Goal: Information Seeking & Learning: Learn about a topic

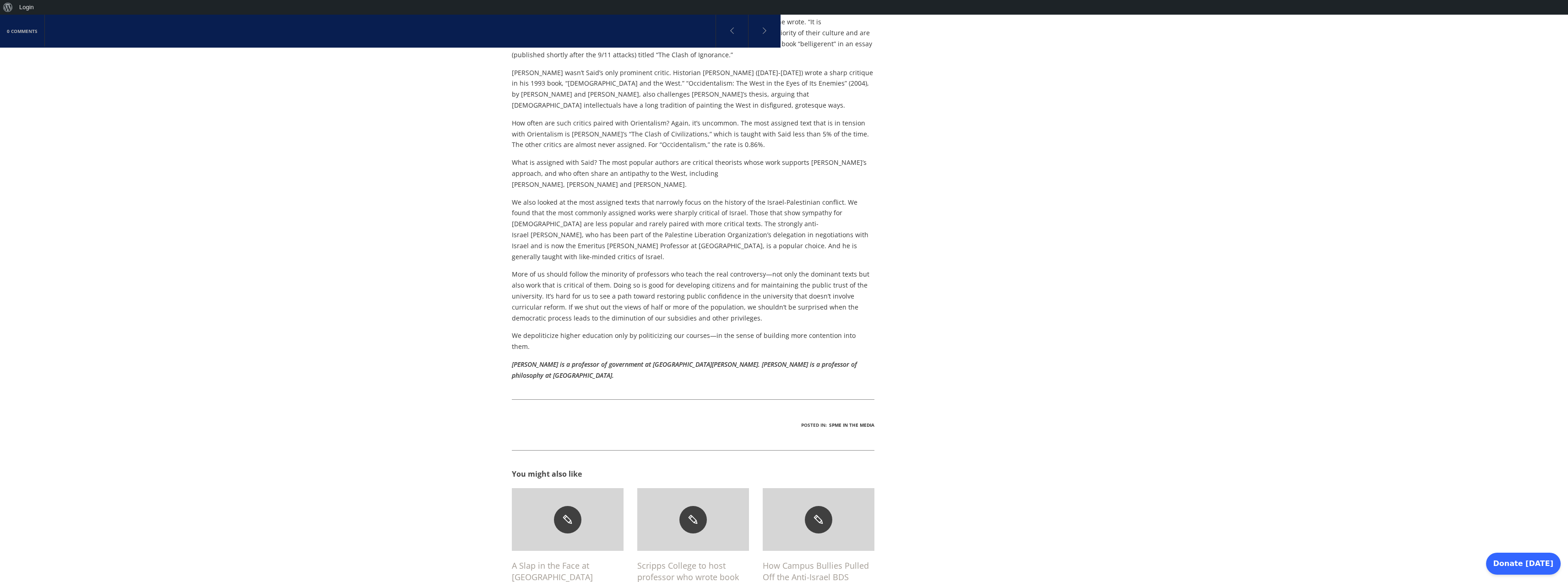
scroll to position [770, 0]
click at [597, 559] on h6 "A Slap in the Face at [GEOGRAPHIC_DATA]" at bounding box center [568, 571] width 112 height 23
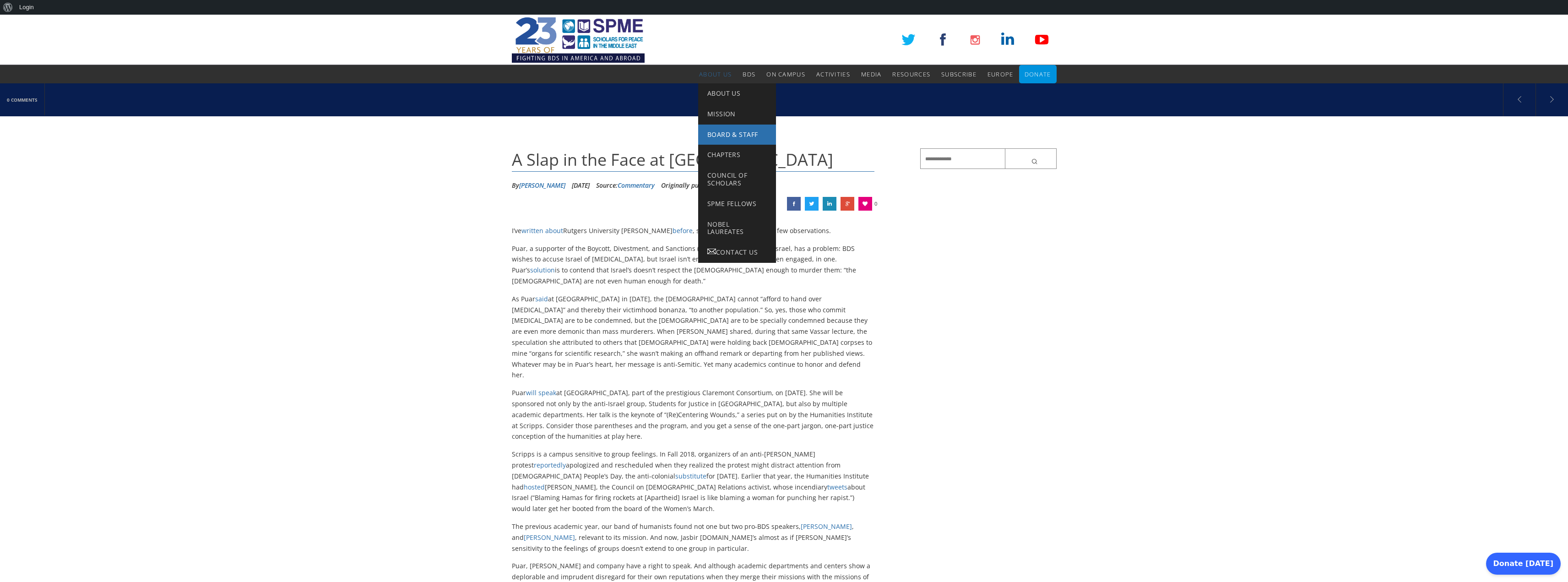
click at [723, 134] on span "Board & Staff" at bounding box center [732, 135] width 51 height 9
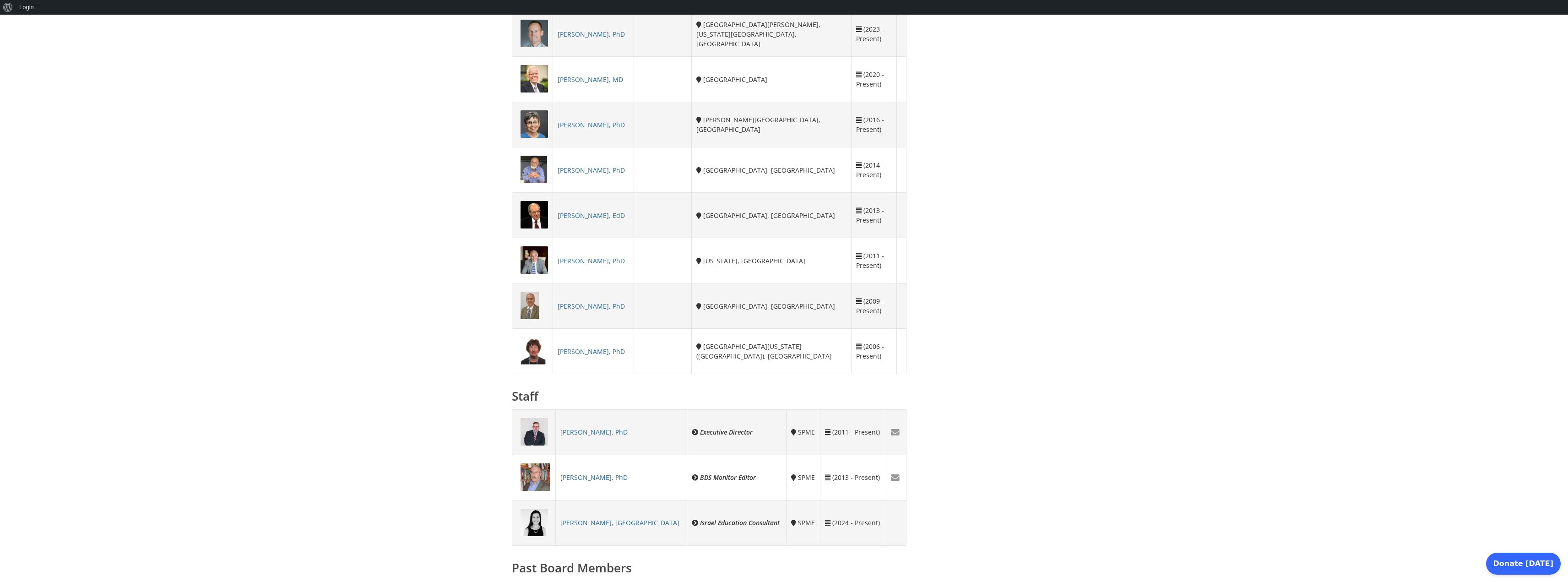
scroll to position [440, 0]
click at [590, 167] on link "Richard Landes, PhD" at bounding box center [591, 169] width 68 height 9
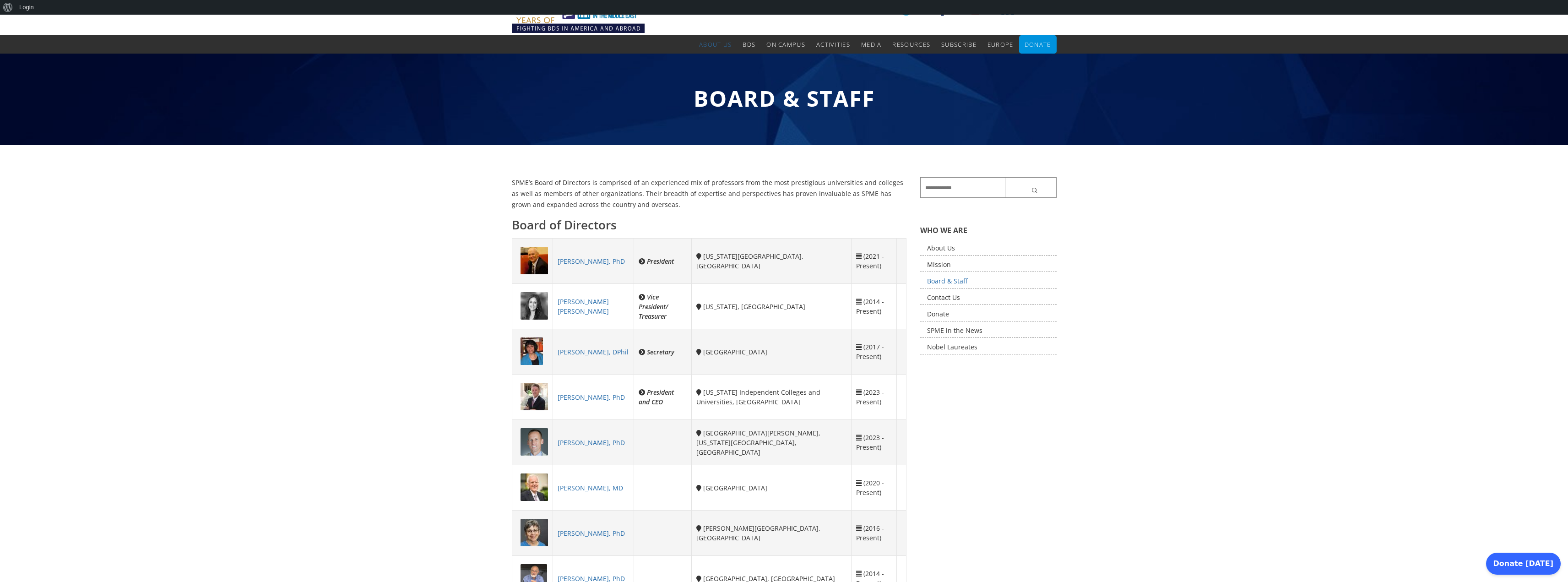
scroll to position [29, 0]
click at [954, 352] on link "Nobel Laureates" at bounding box center [989, 348] width 136 height 14
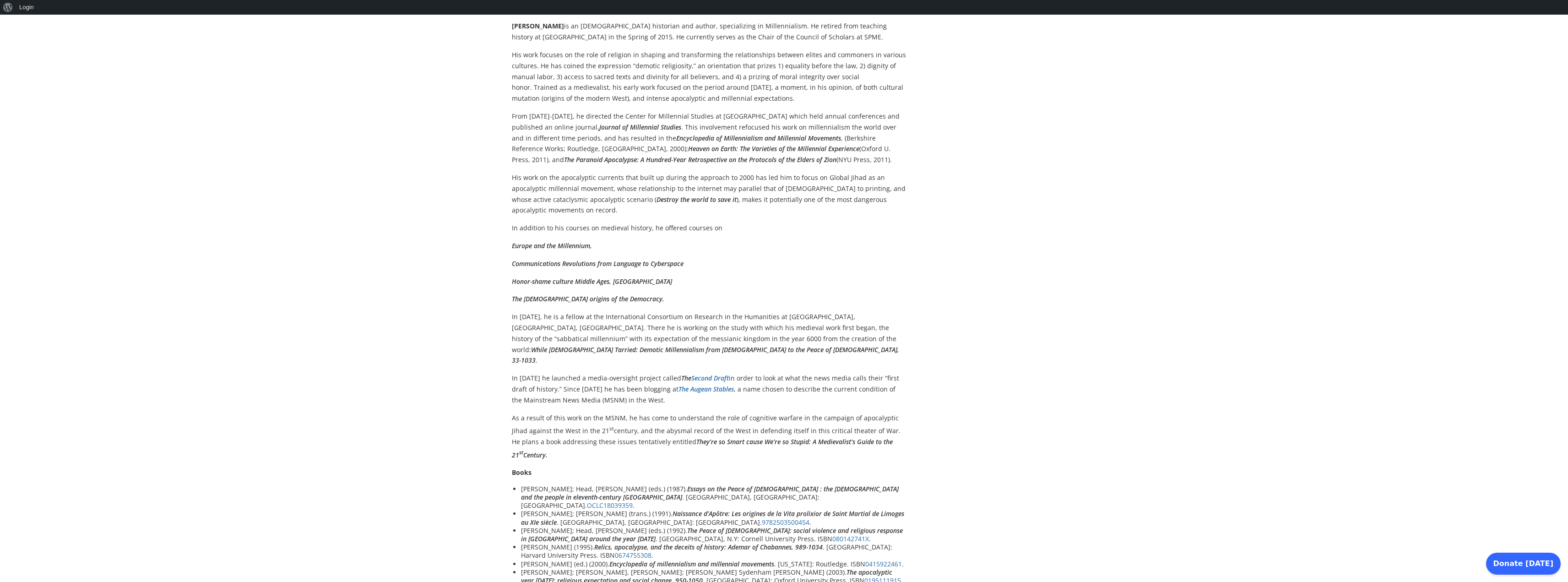
scroll to position [275, 0]
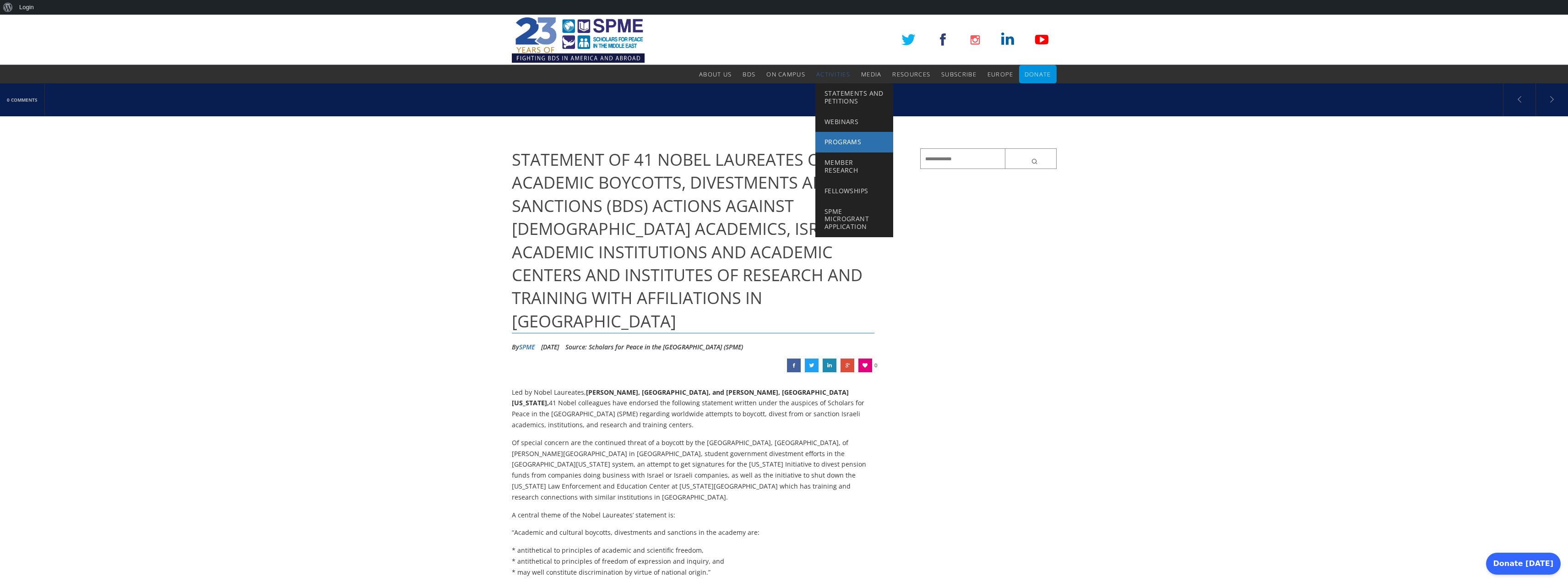
click at [835, 139] on span "Programs" at bounding box center [843, 142] width 37 height 9
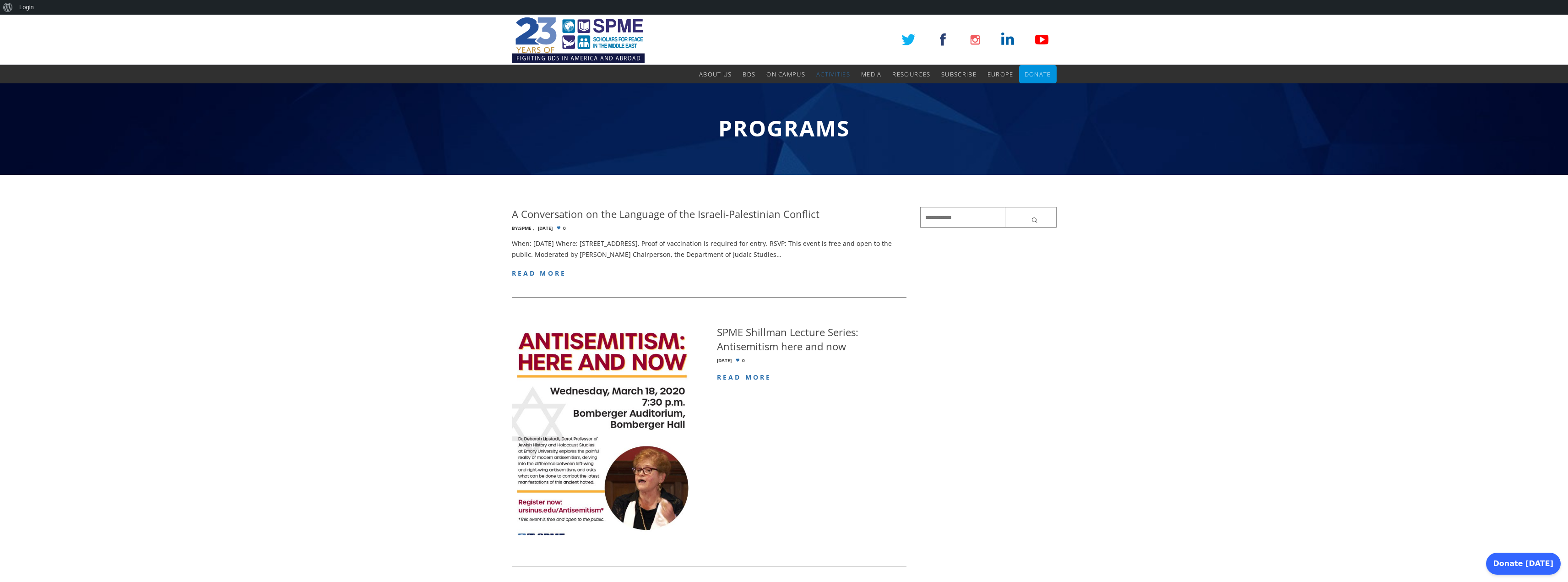
click at [597, 35] on img at bounding box center [578, 40] width 133 height 51
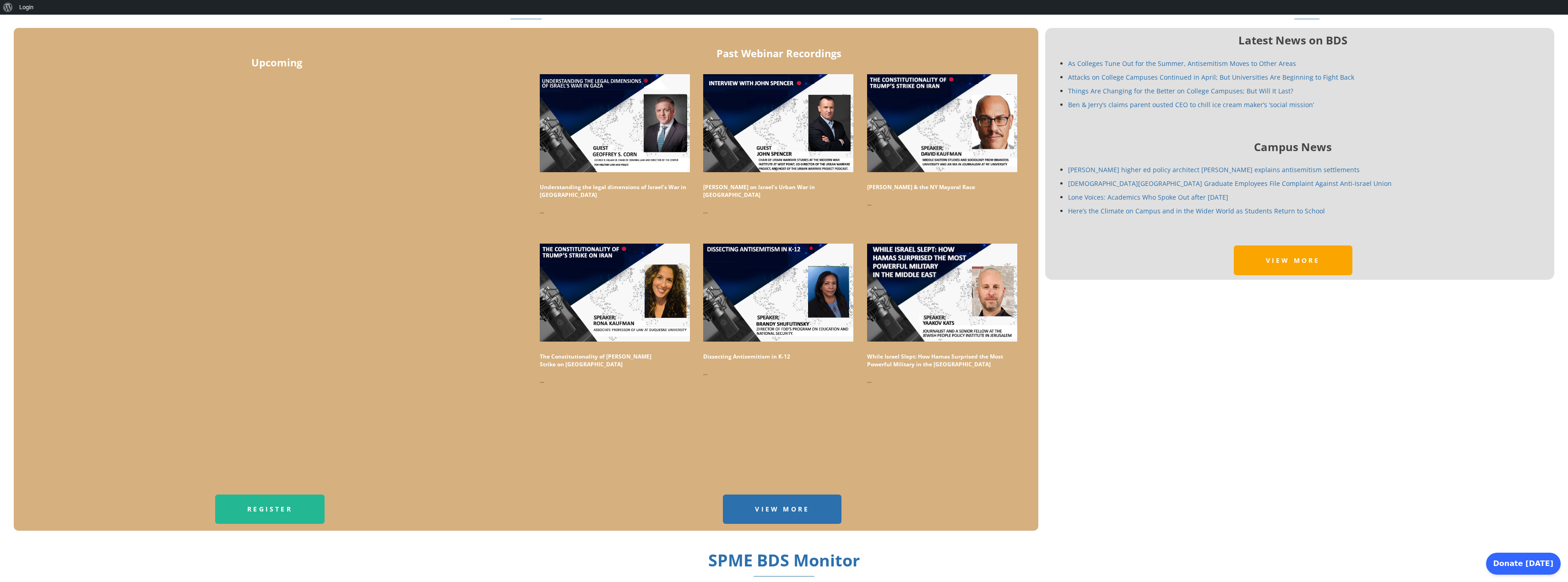
scroll to position [732, 0]
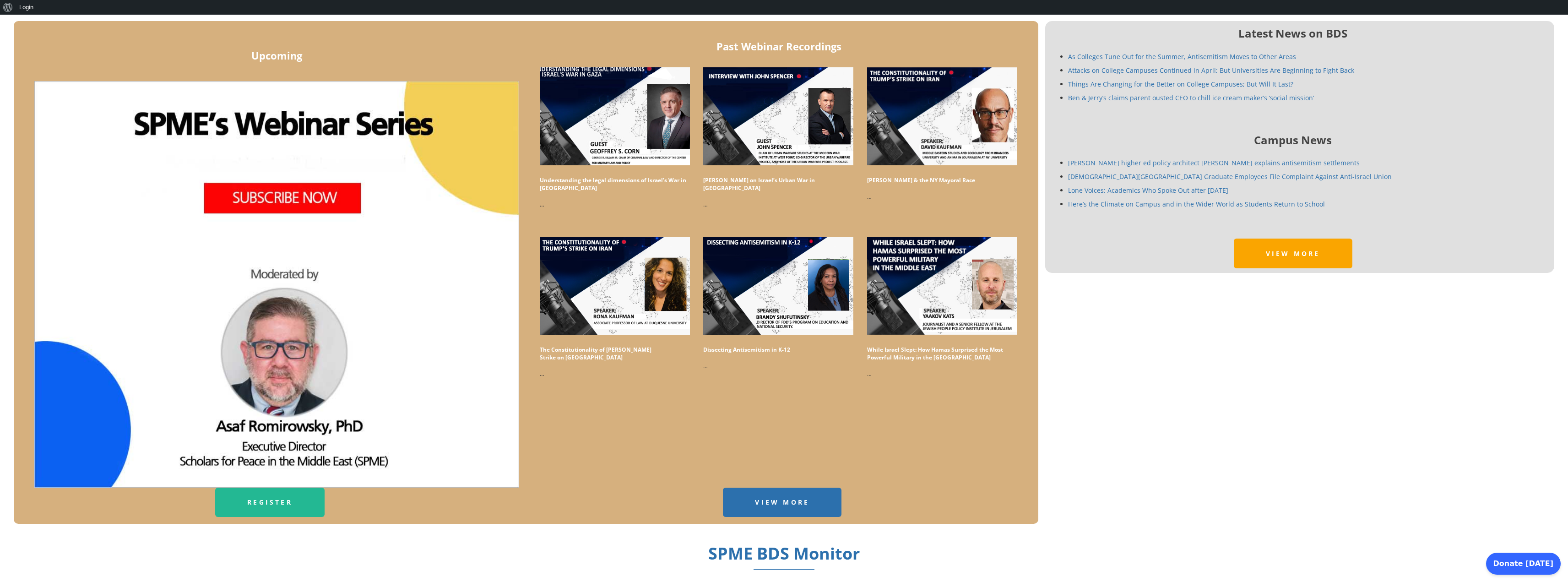
click at [582, 144] on img at bounding box center [615, 116] width 168 height 110
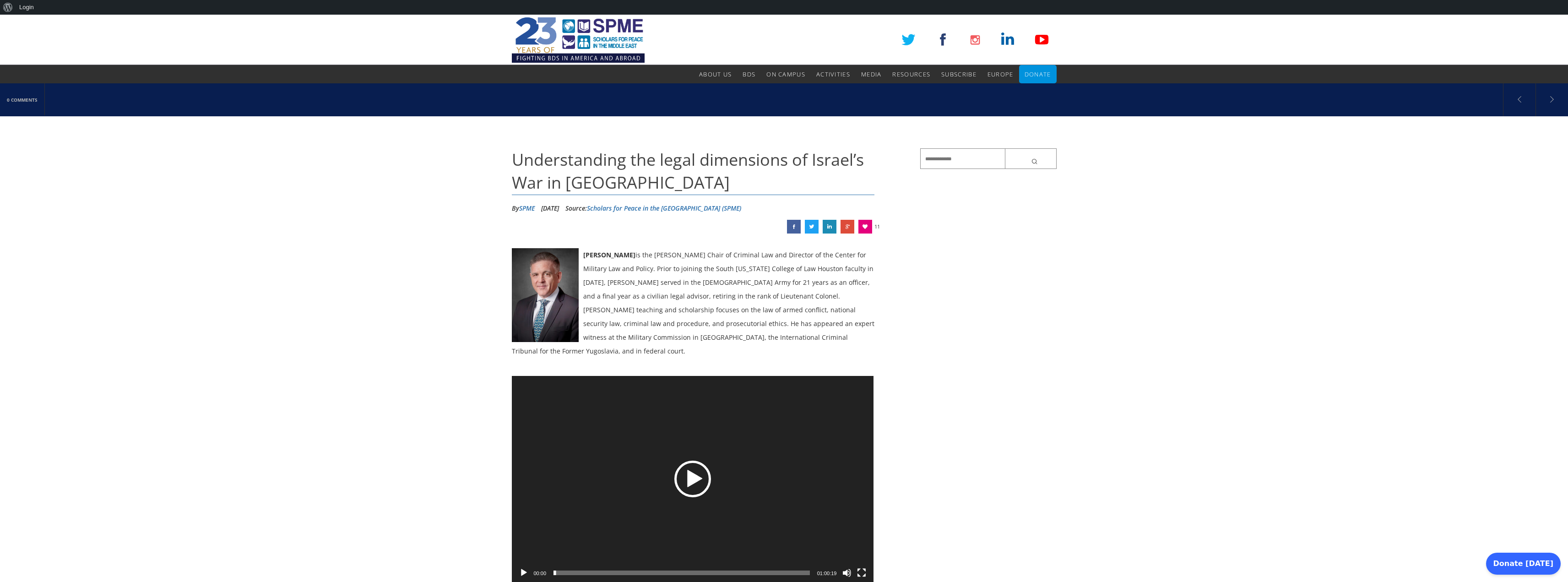
click at [704, 477] on div "Play" at bounding box center [693, 479] width 37 height 37
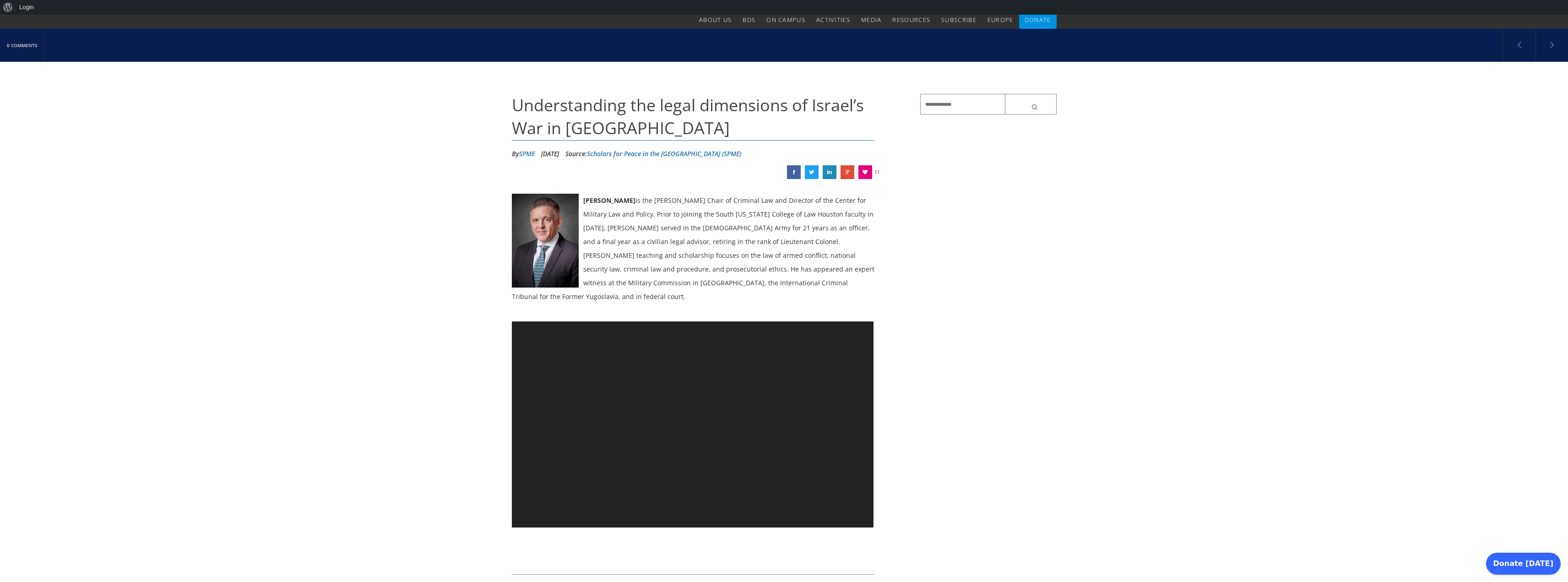
scroll to position [55, 0]
click at [564, 516] on span "02:28" at bounding box center [681, 518] width 256 height 5
click at [520, 513] on button "Pause" at bounding box center [523, 517] width 9 height 9
click at [692, 410] on div "Play" at bounding box center [693, 424] width 37 height 37
click at [584, 516] on span "07:06" at bounding box center [681, 518] width 256 height 5
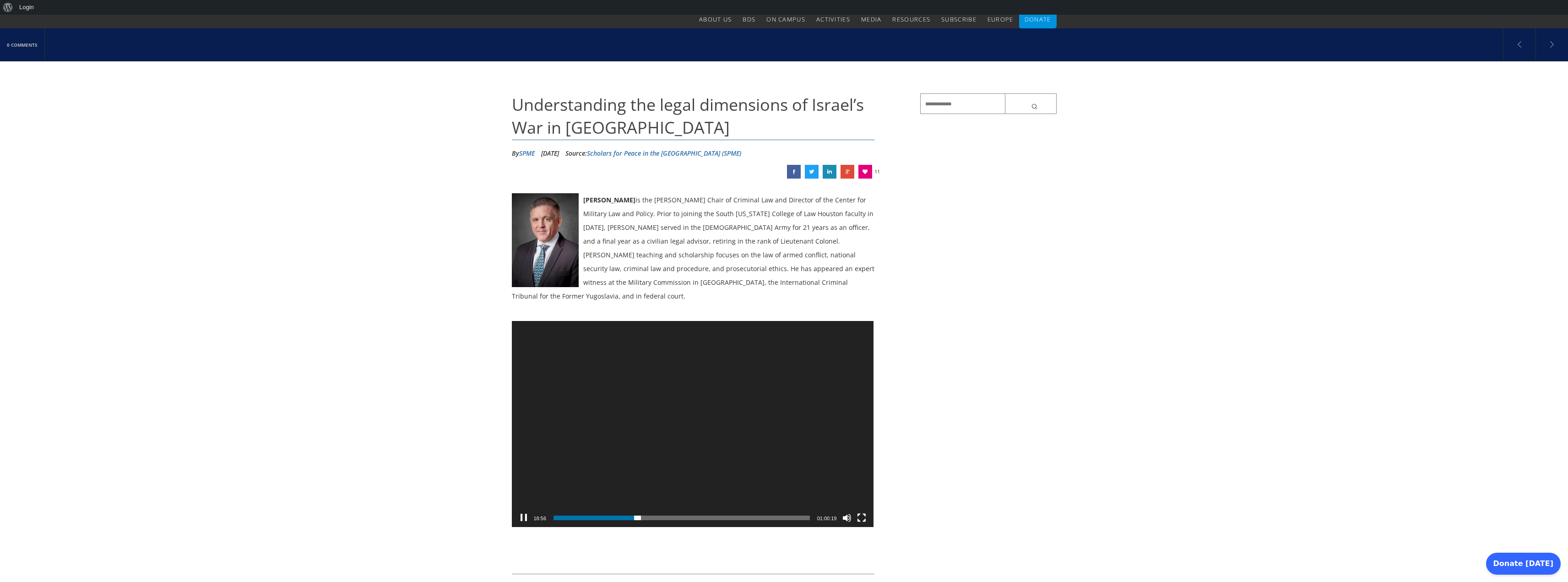
click at [779, 426] on video "https://spme.org/wp-content/uploads/sites/5/2025/08/corn.mp4" at bounding box center [693, 424] width 362 height 206
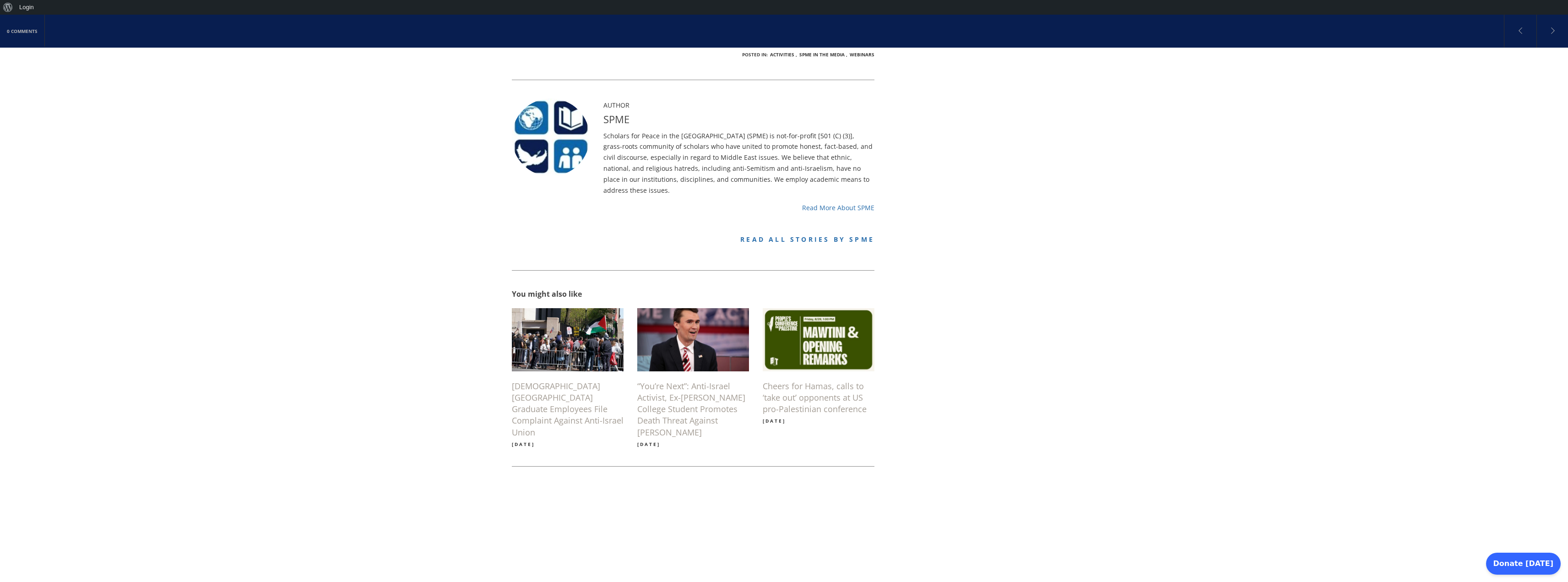
scroll to position [605, 0]
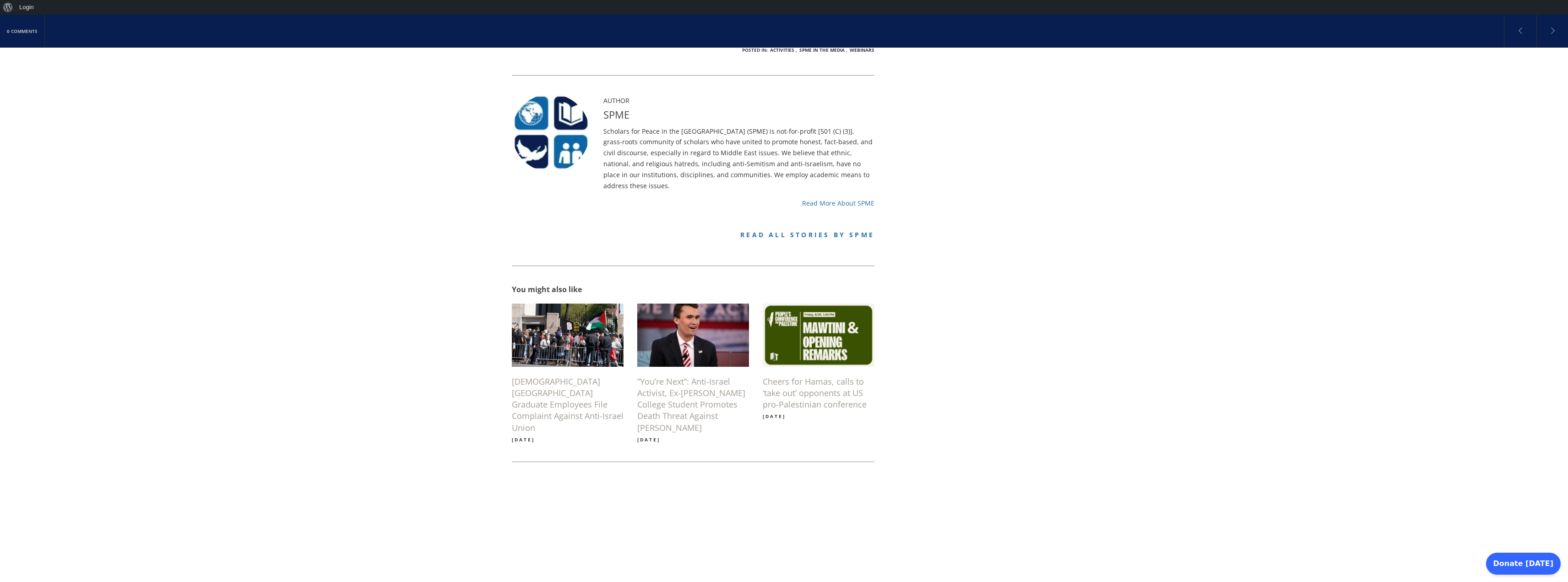
click at [696, 376] on h6 "“You’re Next”: Anti-Israel Activist, Ex-[PERSON_NAME] College Student Promotes …" at bounding box center [693, 404] width 112 height 58
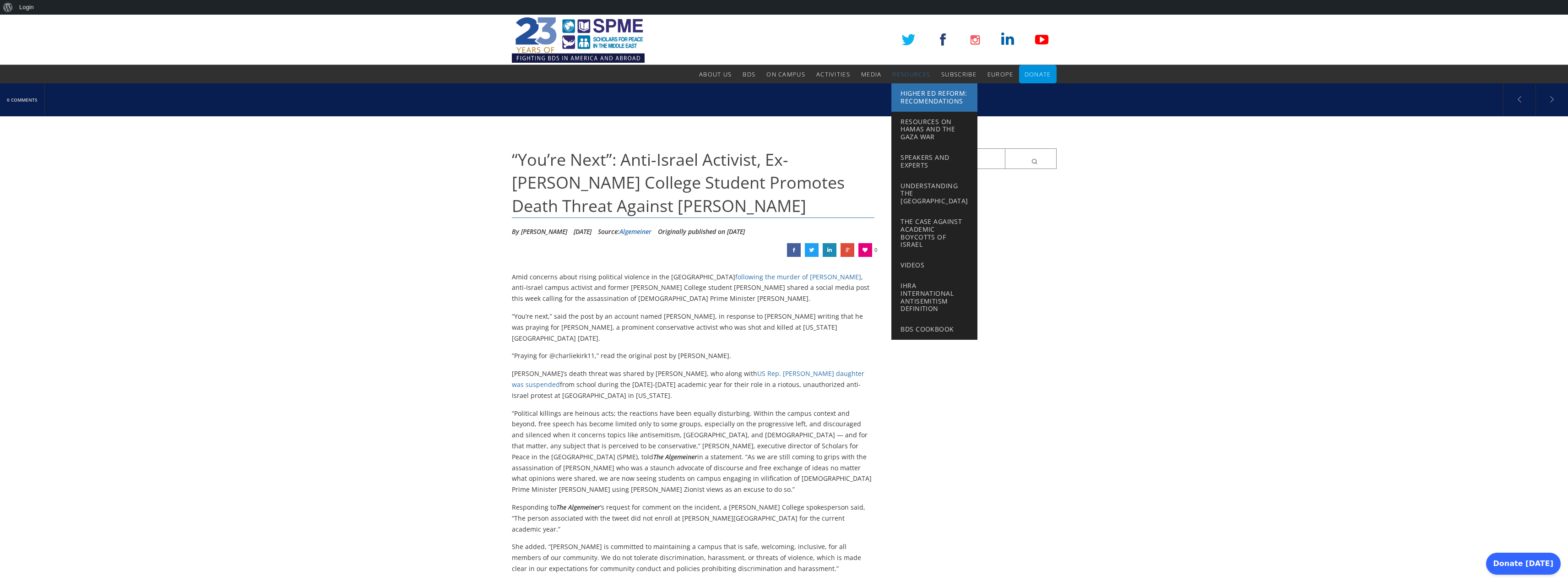
click at [915, 103] on span "Higher Ed Reform: Recomendations" at bounding box center [933, 97] width 66 height 16
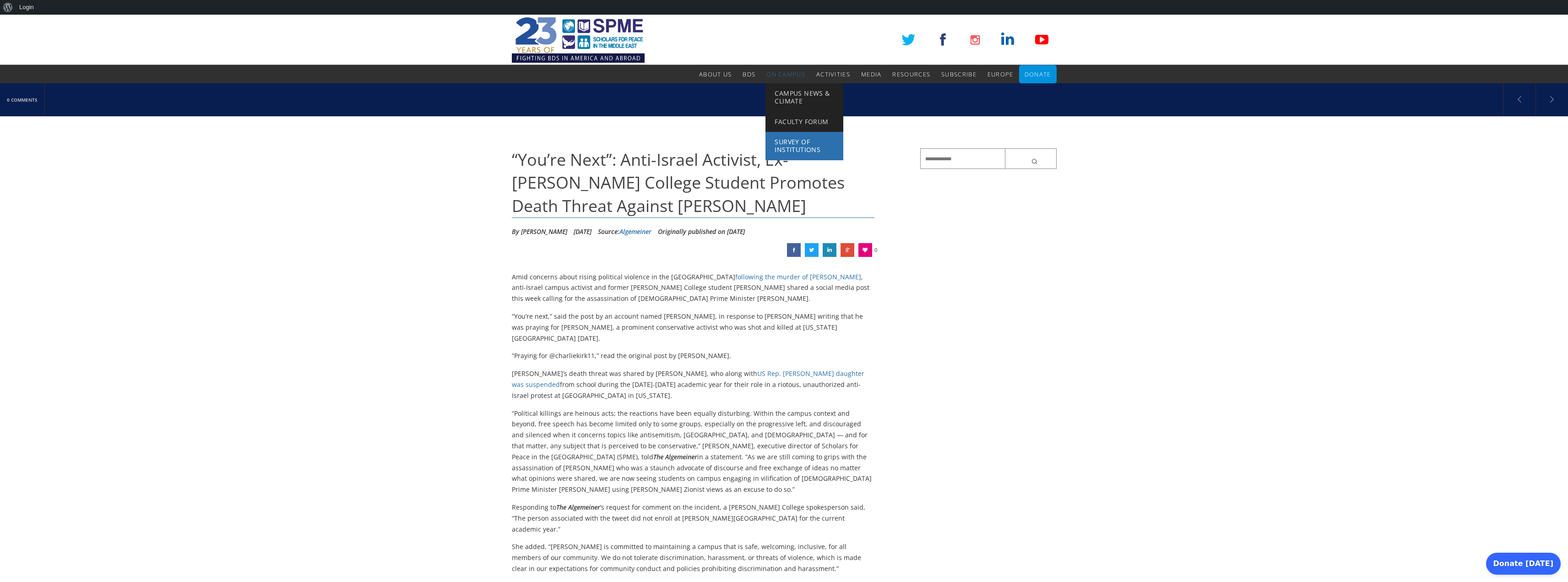
click at [794, 141] on span "Survey of Institutions" at bounding box center [797, 146] width 46 height 16
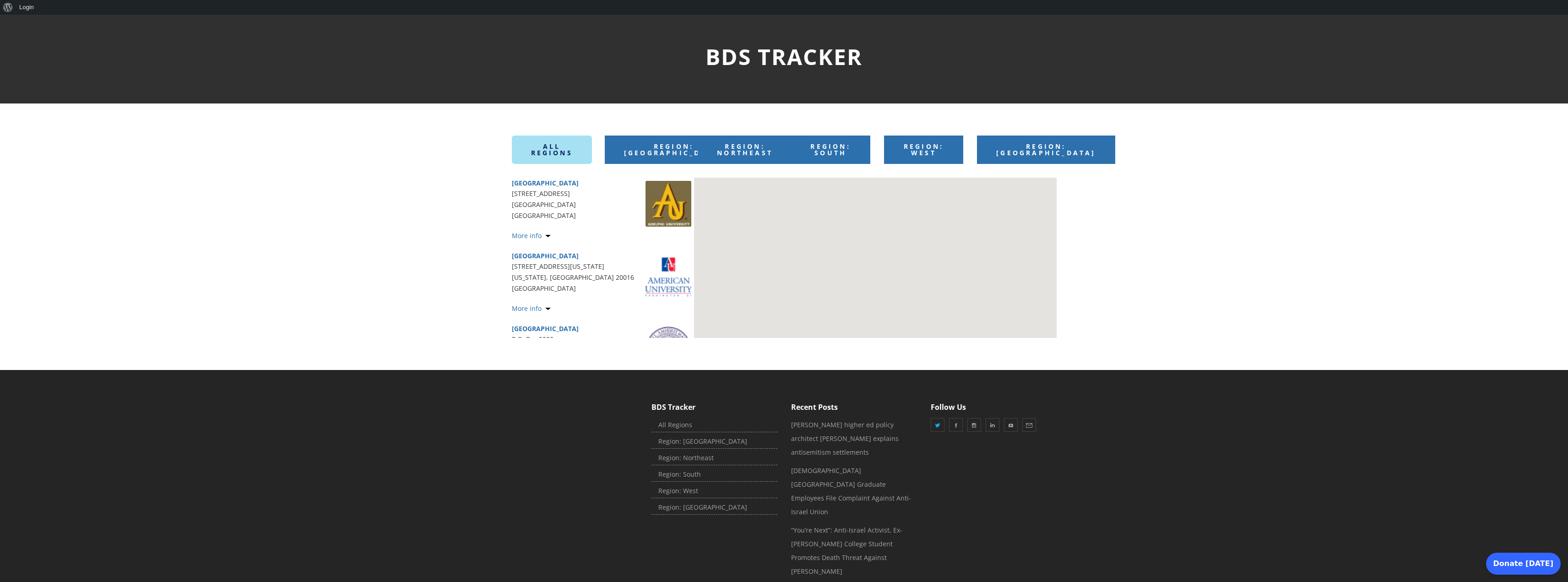
scroll to position [116, 0]
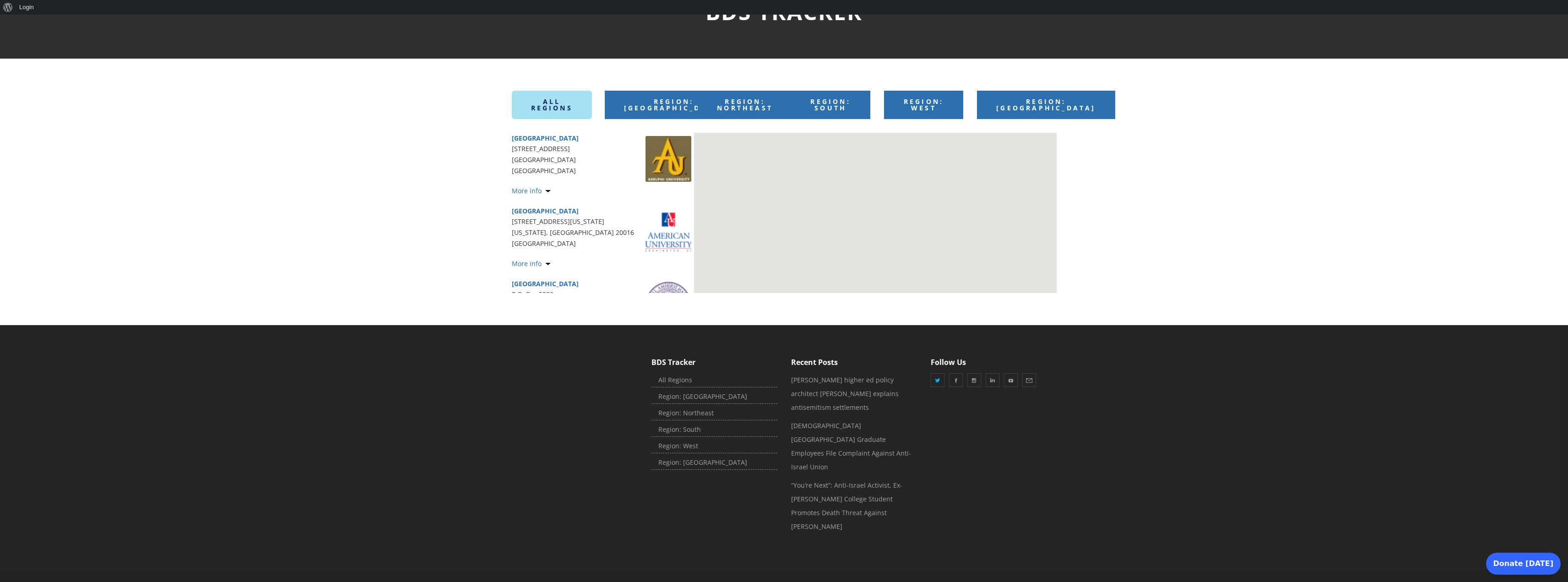
drag, startPoint x: 883, startPoint y: 225, endPoint x: 708, endPoint y: 200, distance: 176.8
click at [855, 191] on div at bounding box center [875, 212] width 362 height 160
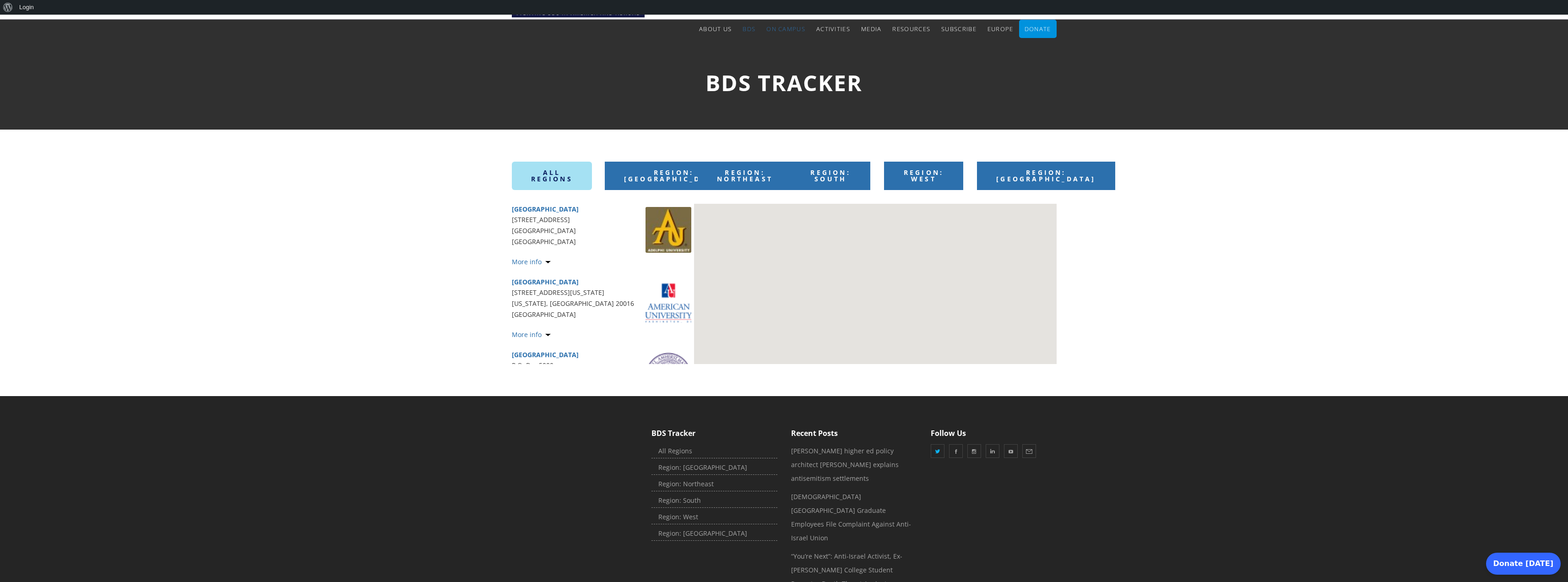
scroll to position [0, 0]
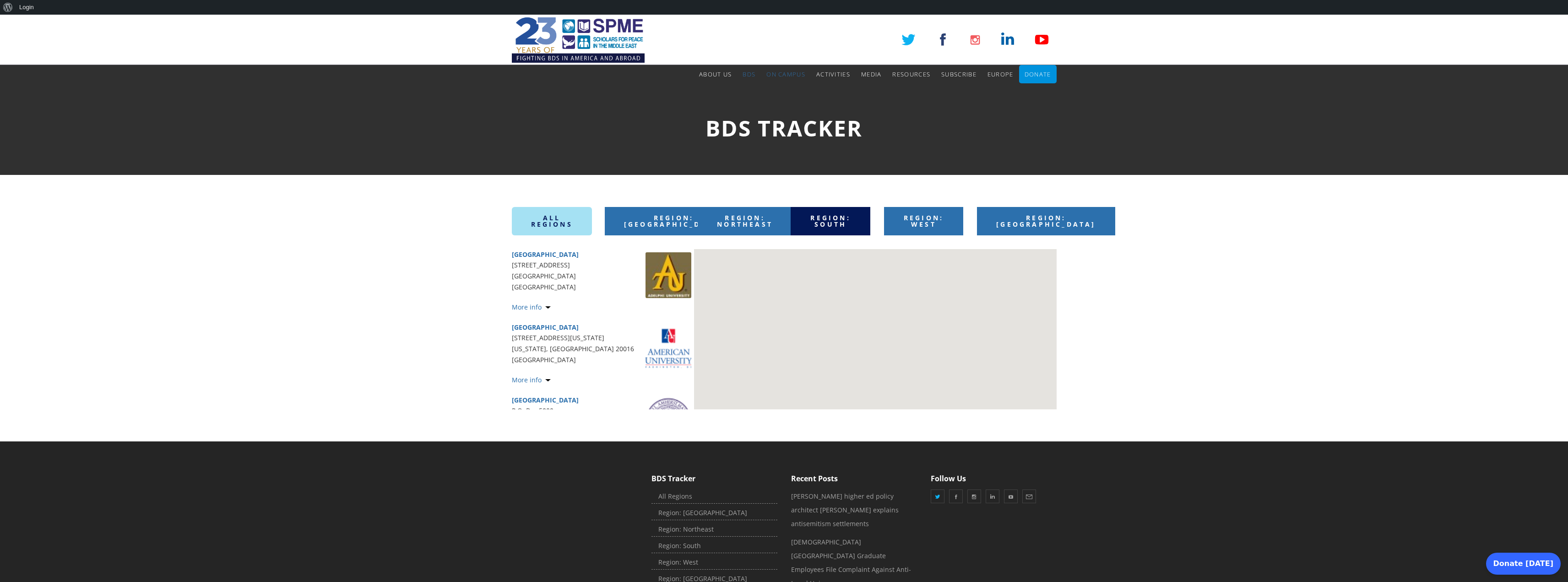
click at [819, 217] on span "Region: South" at bounding box center [830, 220] width 40 height 15
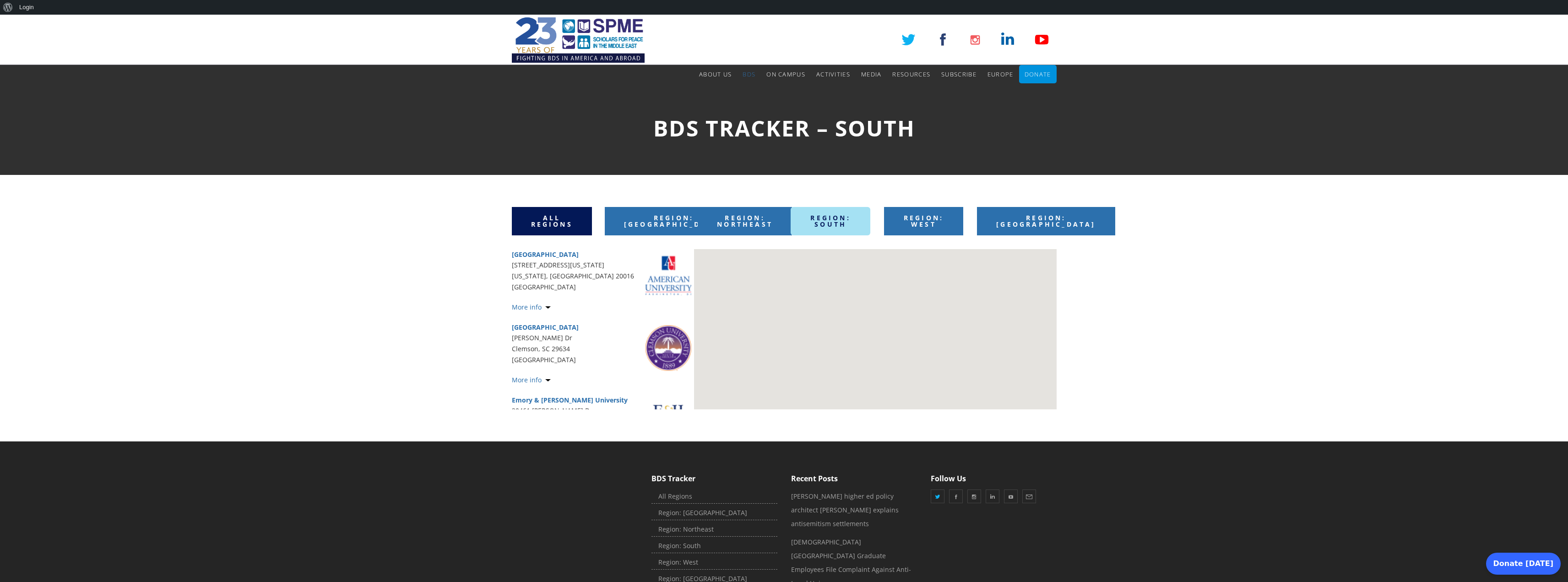
click at [544, 226] on span "All Regions" at bounding box center [551, 220] width 41 height 15
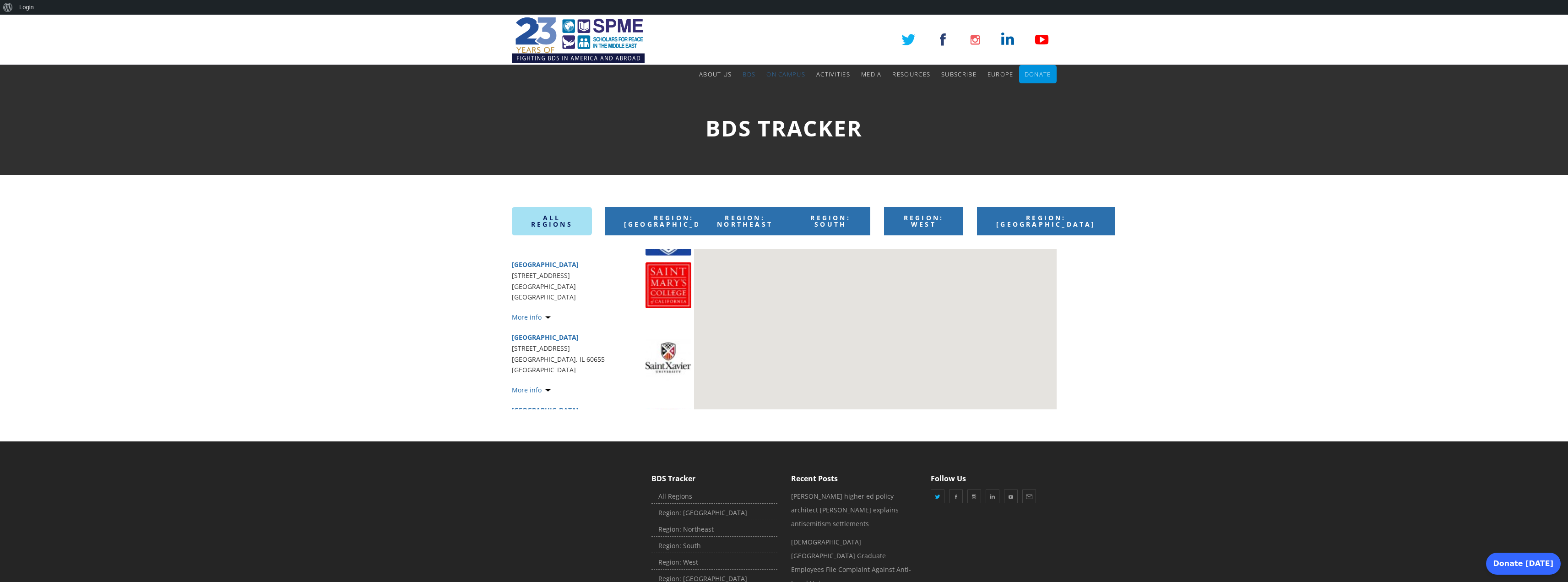
scroll to position [13352, 0]
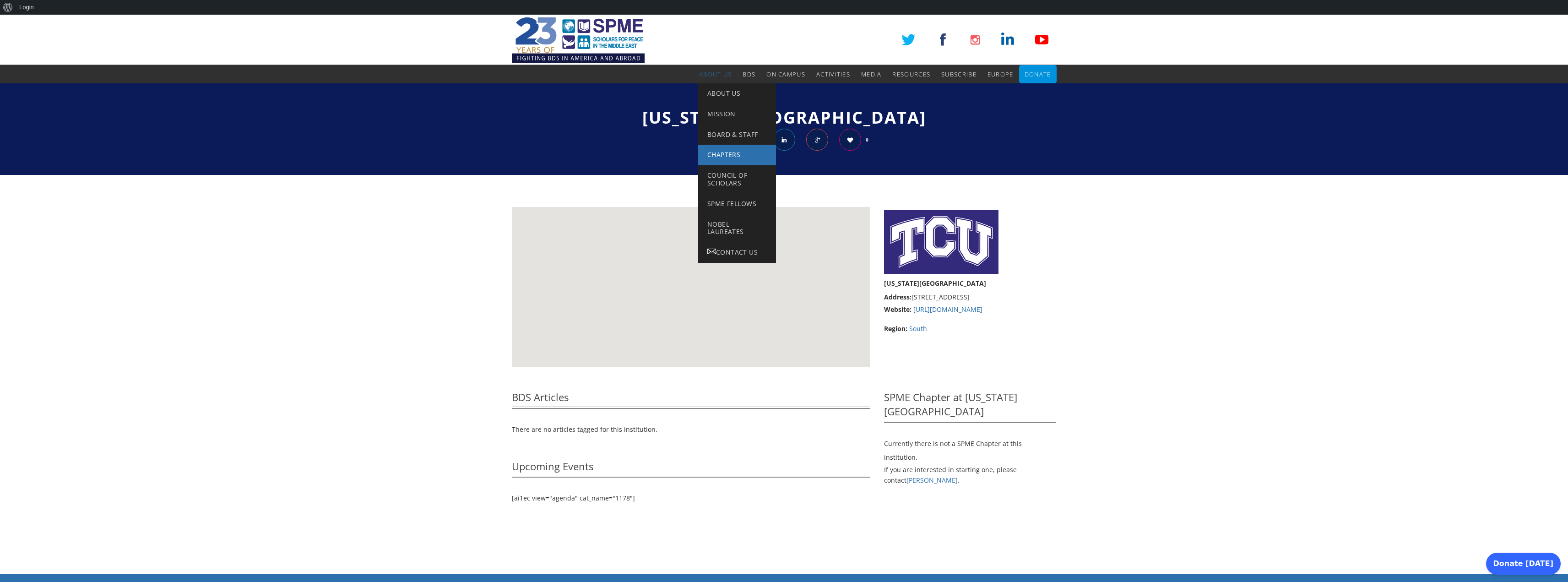
click at [719, 149] on link "Chapters" at bounding box center [737, 155] width 78 height 21
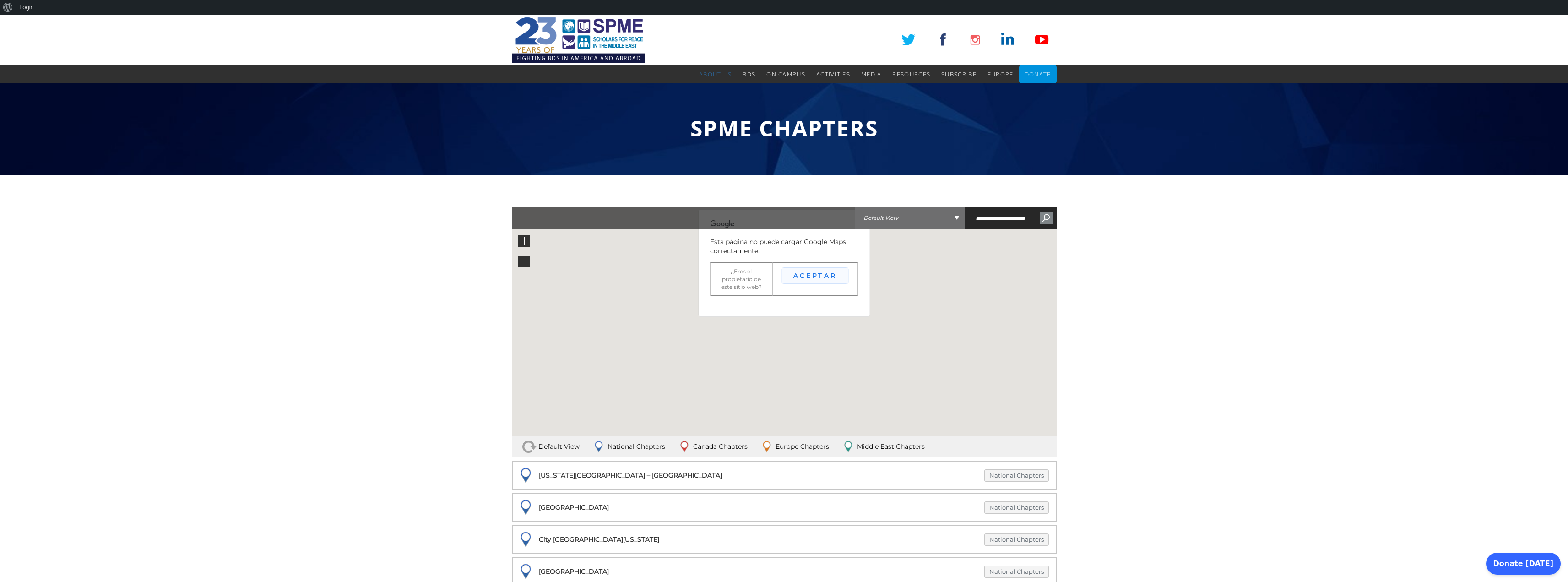
click at [818, 280] on button "Aceptar" at bounding box center [815, 275] width 66 height 16
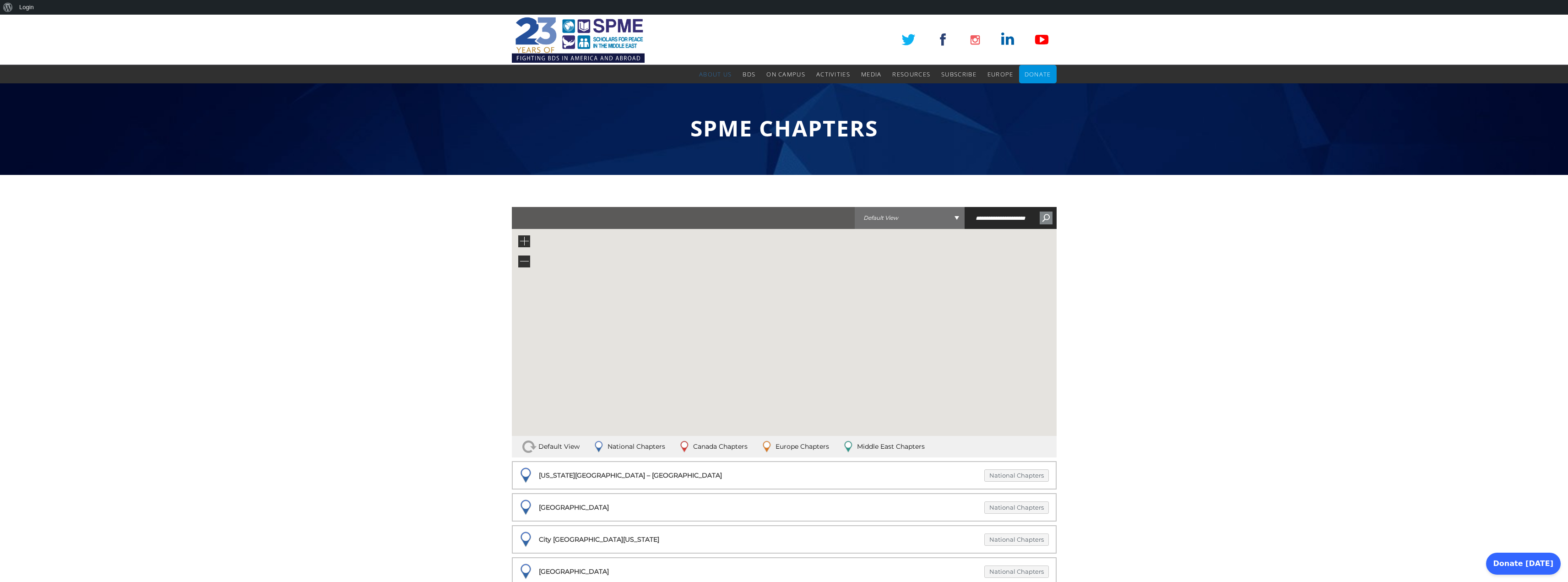
click at [937, 216] on span "Default View" at bounding box center [909, 218] width 110 height 22
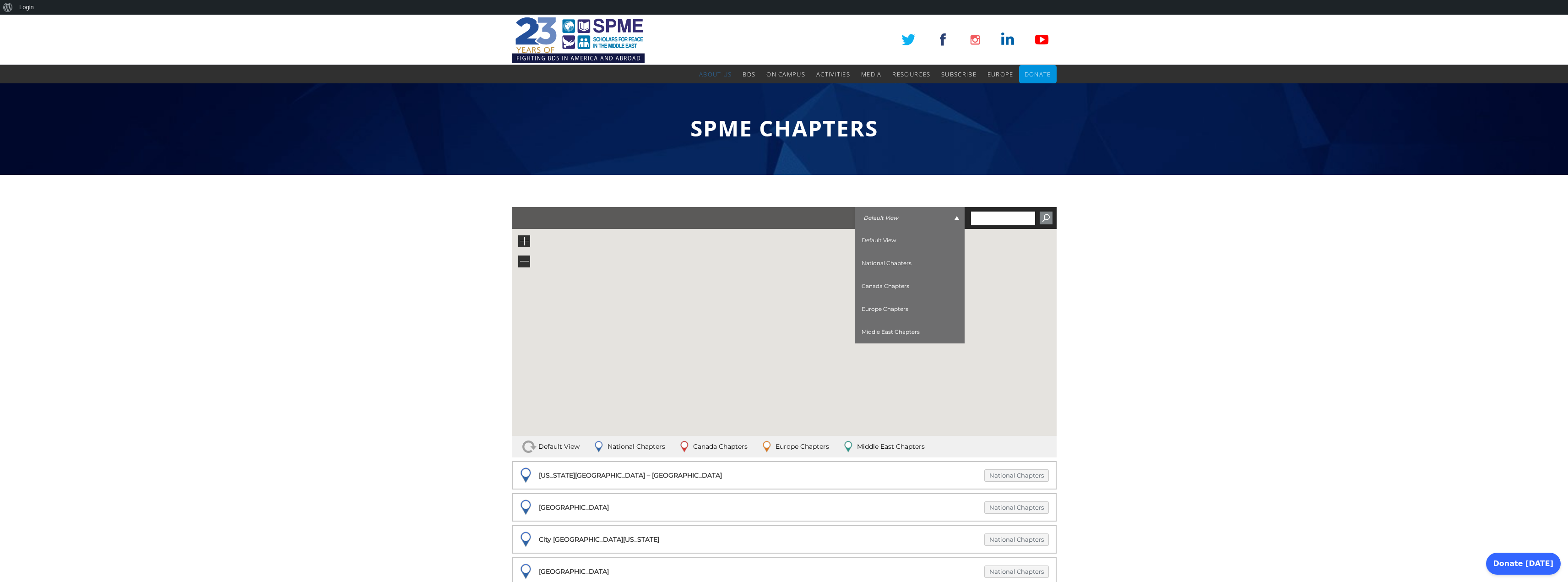
click at [1004, 217] on input "text" at bounding box center [1003, 218] width 64 height 14
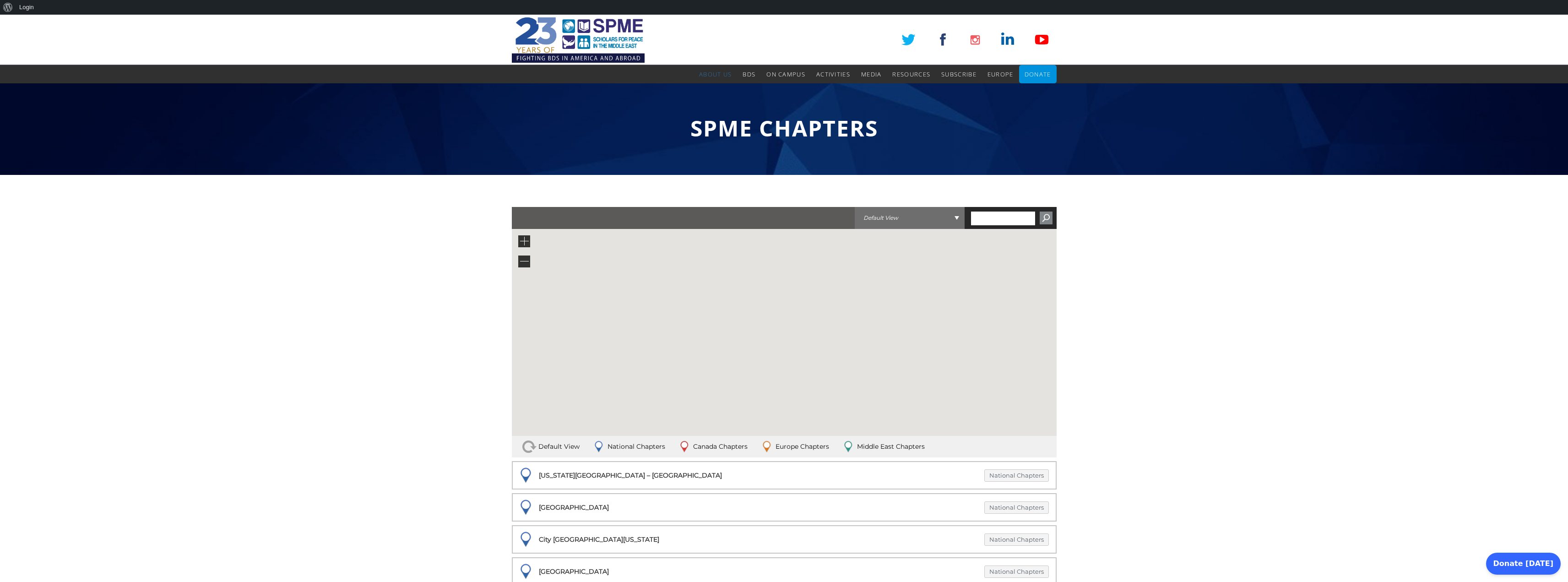
type input "*****"
click at [1040, 218] on input "******" at bounding box center [1046, 217] width 13 height 13
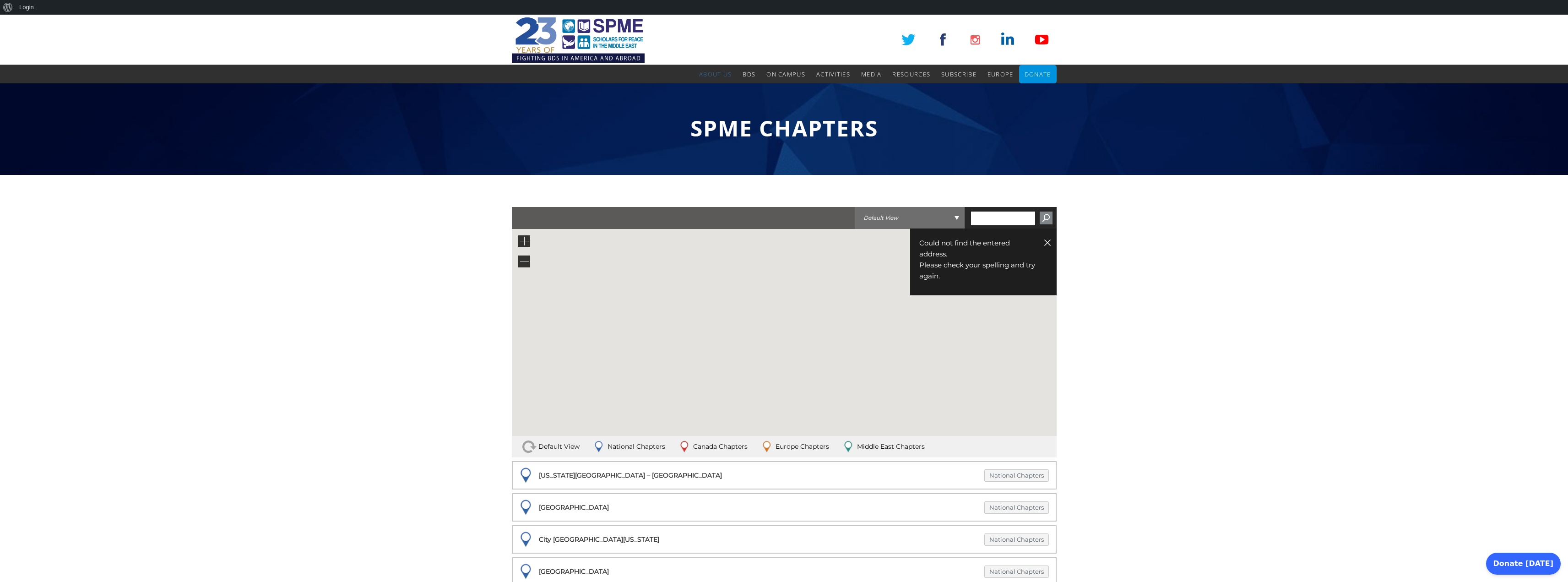
click at [1012, 215] on input "*****" at bounding box center [1003, 218] width 64 height 14
click at [1048, 239] on link at bounding box center [1047, 242] width 9 height 10
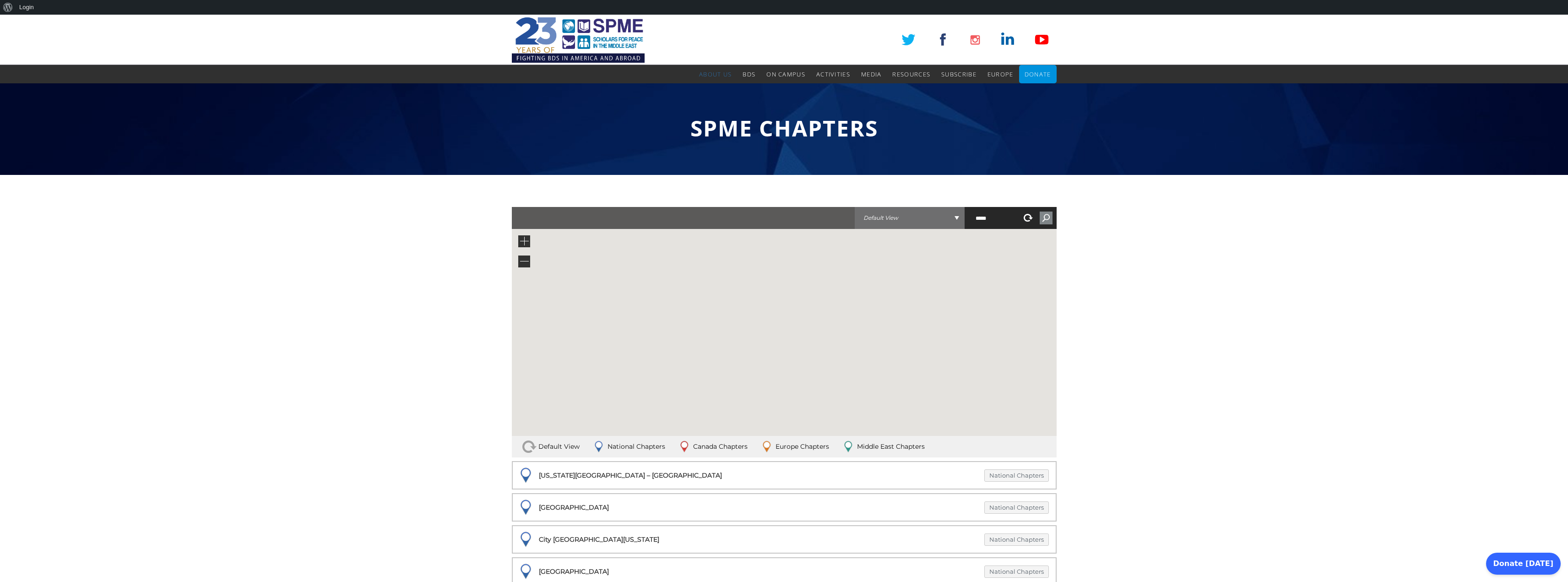
click at [1043, 223] on input "******" at bounding box center [1046, 217] width 13 height 13
type input "******"
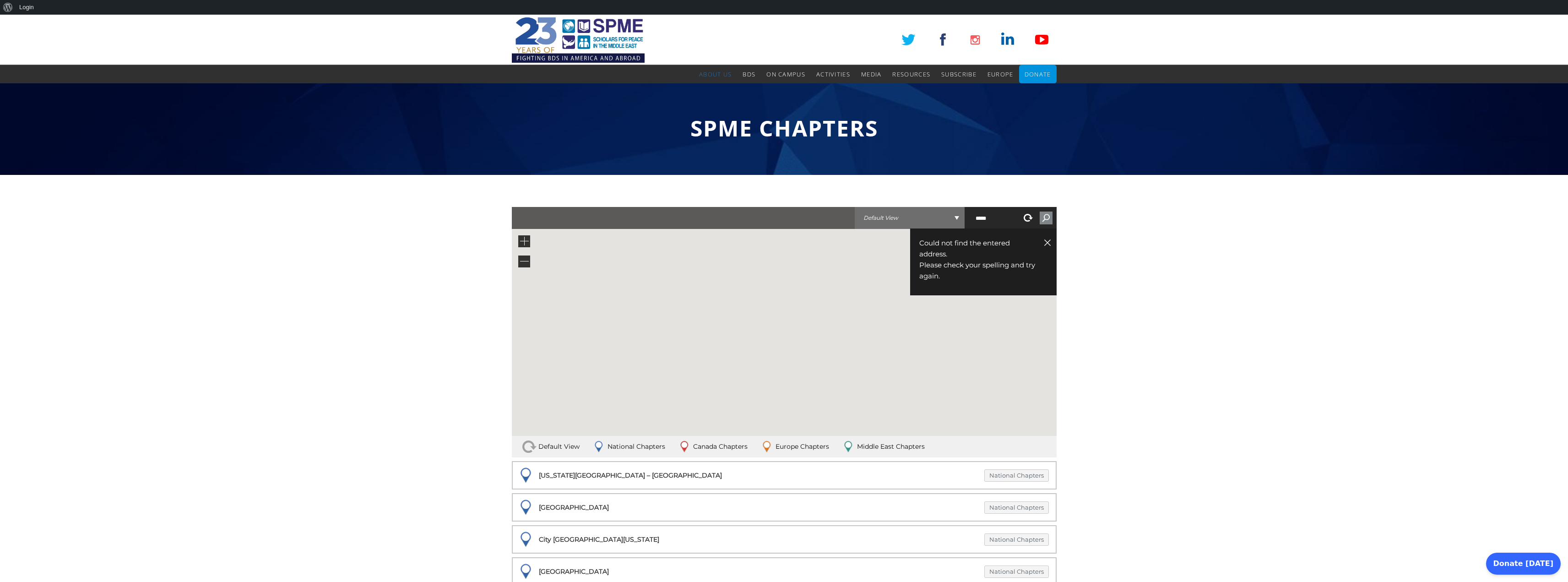
click at [1048, 242] on link at bounding box center [1047, 242] width 9 height 10
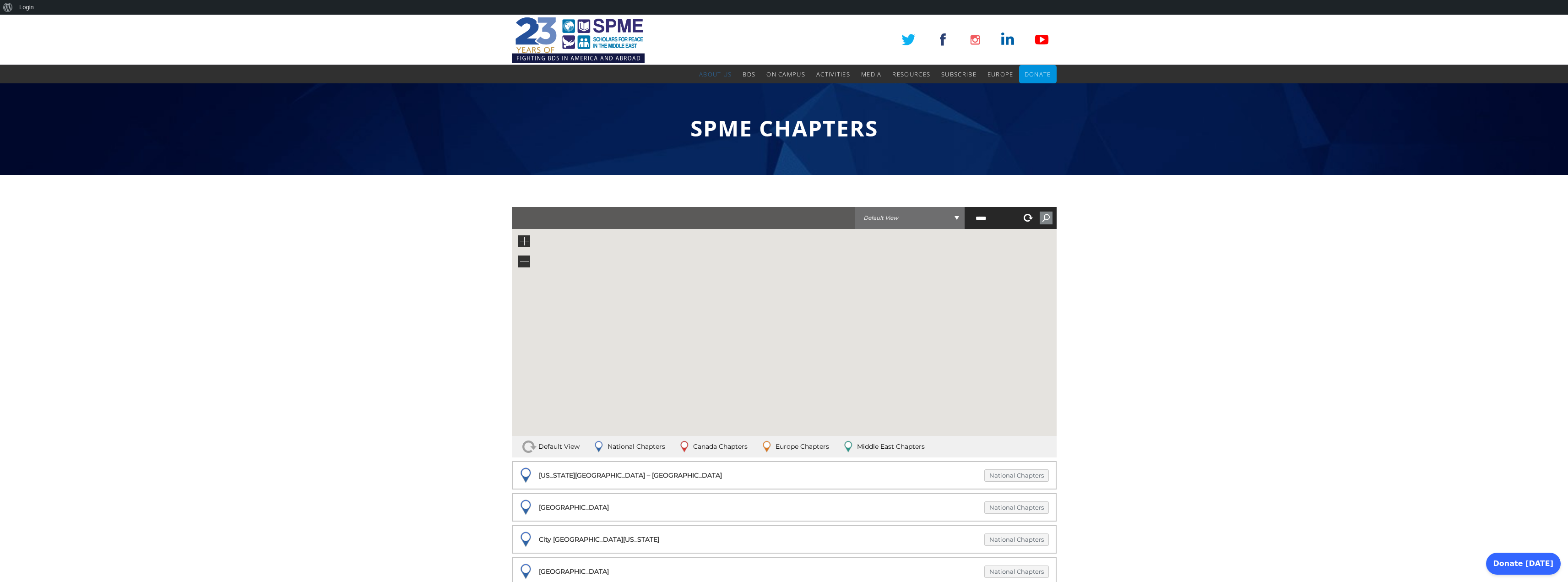
drag, startPoint x: 1204, startPoint y: 398, endPoint x: 1202, endPoint y: 376, distance: 22.1
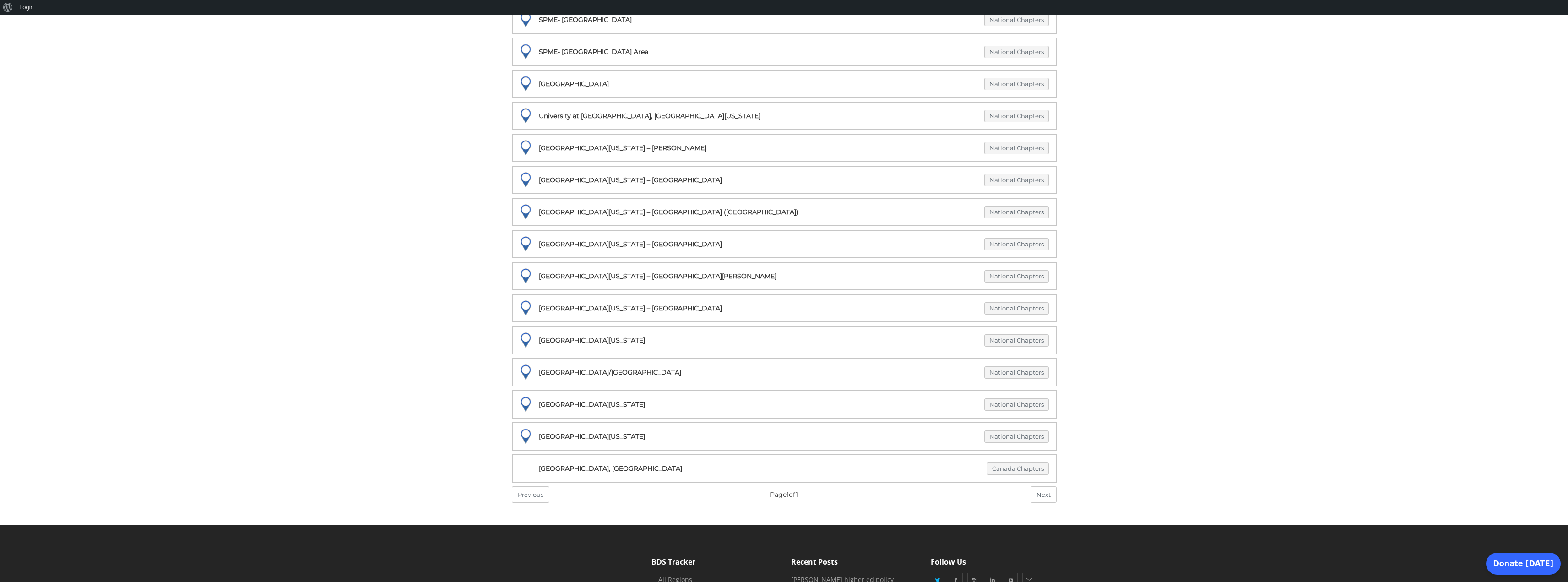
scroll to position [1099, 0]
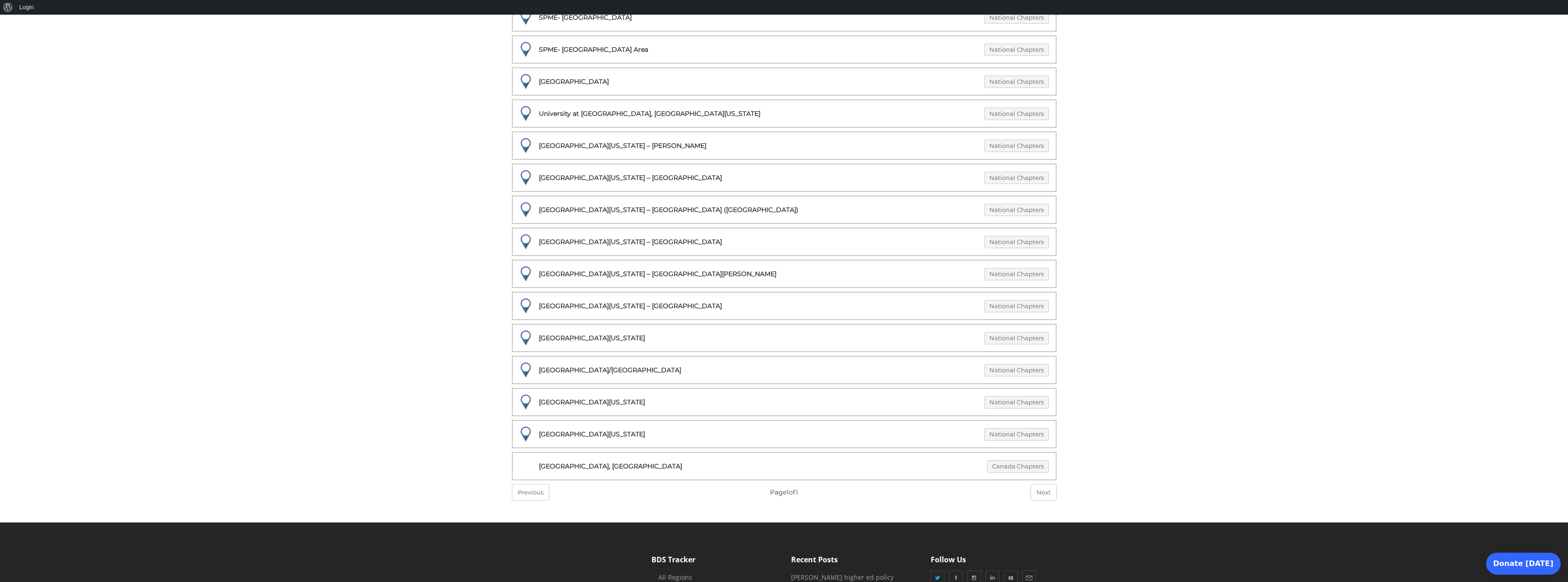
click at [548, 80] on div "[GEOGRAPHIC_DATA] National Chapters" at bounding box center [784, 81] width 529 height 13
click at [1004, 83] on link "National Chapters" at bounding box center [1017, 82] width 65 height 12
select select "***"
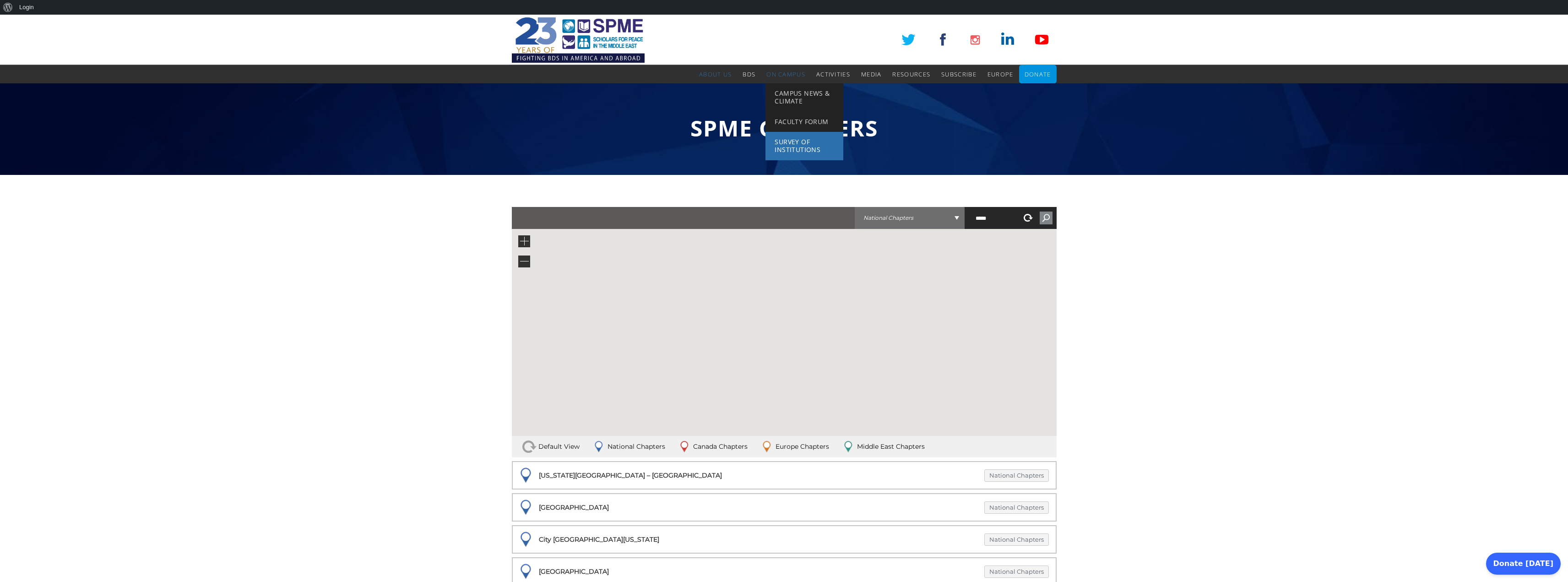
click at [797, 149] on span "Survey of Institutions" at bounding box center [797, 146] width 46 height 16
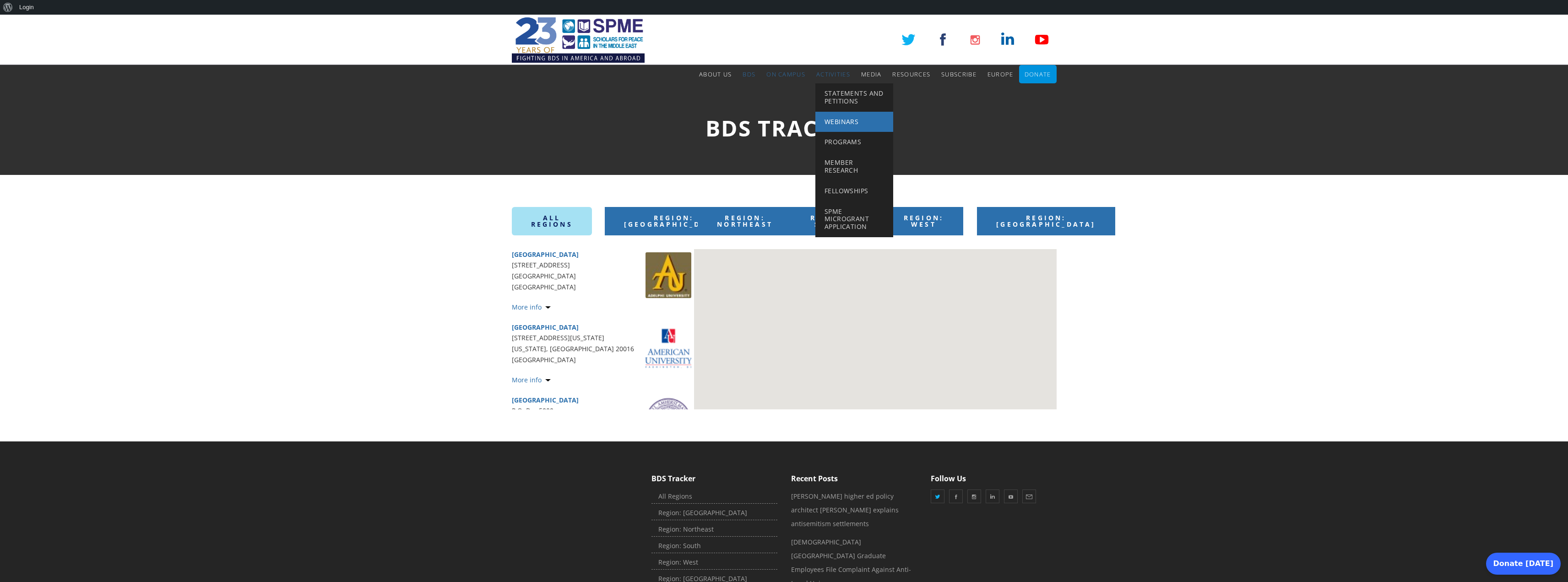
click at [845, 119] on span "Webinars" at bounding box center [842, 122] width 34 height 9
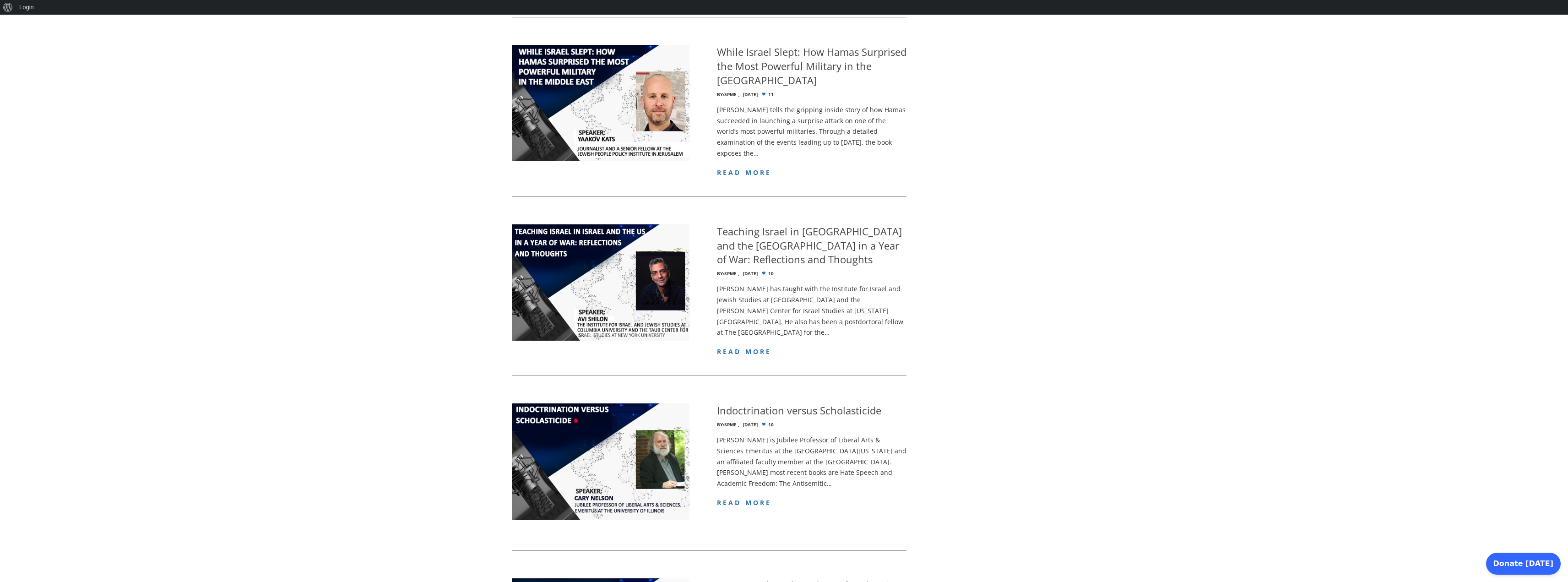
scroll to position [1044, 0]
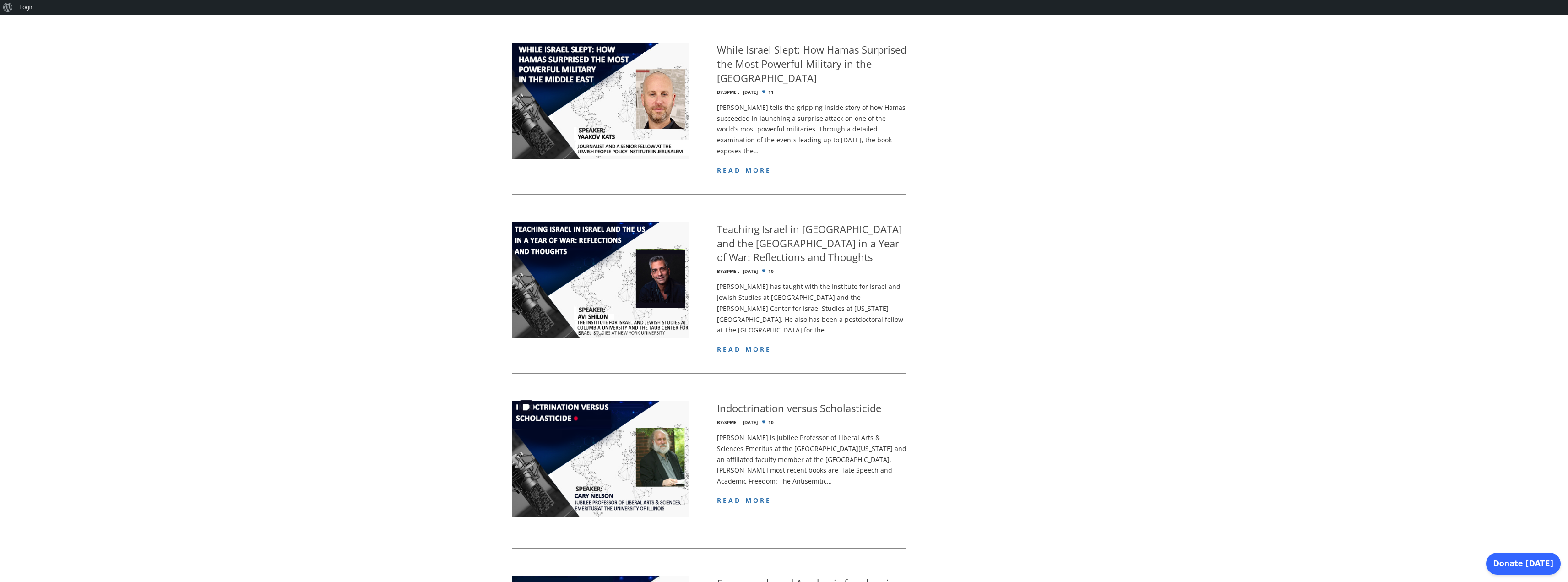
click at [647, 442] on img at bounding box center [601, 459] width 178 height 116
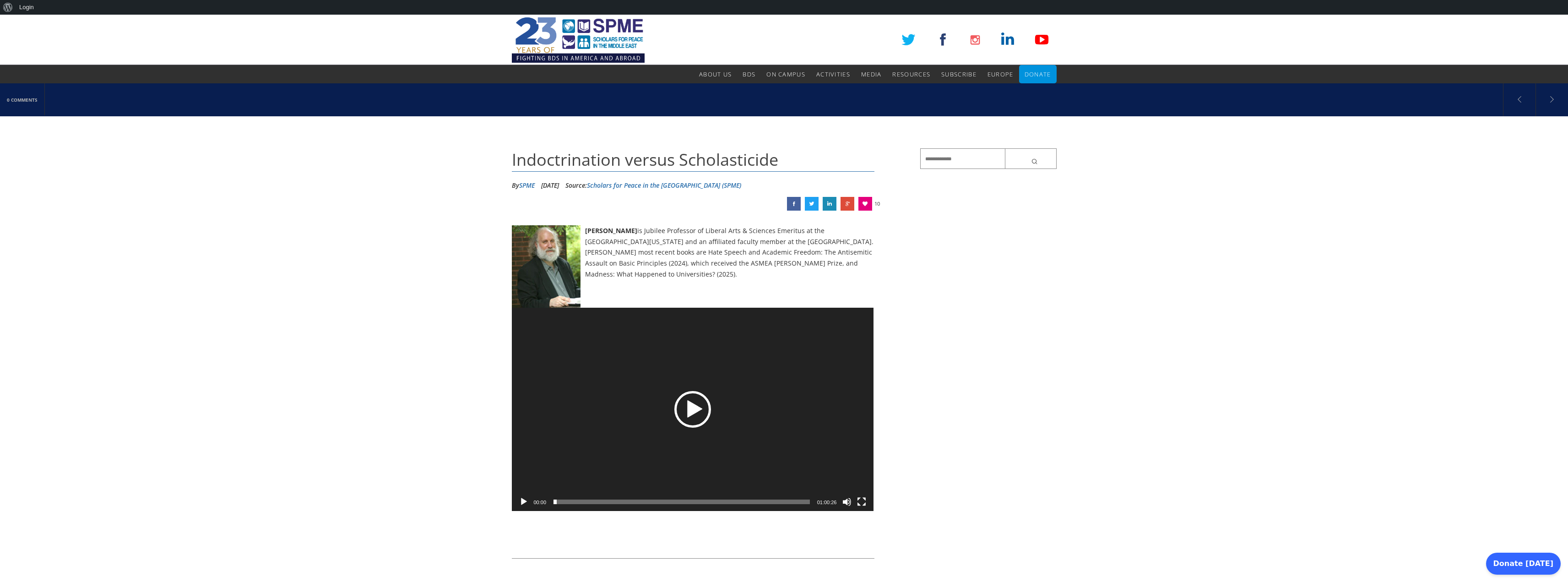
click at [709, 406] on div "Play" at bounding box center [693, 409] width 37 height 37
click at [564, 500] on span "02:35" at bounding box center [681, 502] width 256 height 5
click at [563, 503] on span "Time Slider" at bounding box center [562, 502] width 5 height 5
click at [578, 502] on span "05:49" at bounding box center [681, 502] width 256 height 5
click at [623, 497] on div "17:16" at bounding box center [681, 502] width 256 height 18
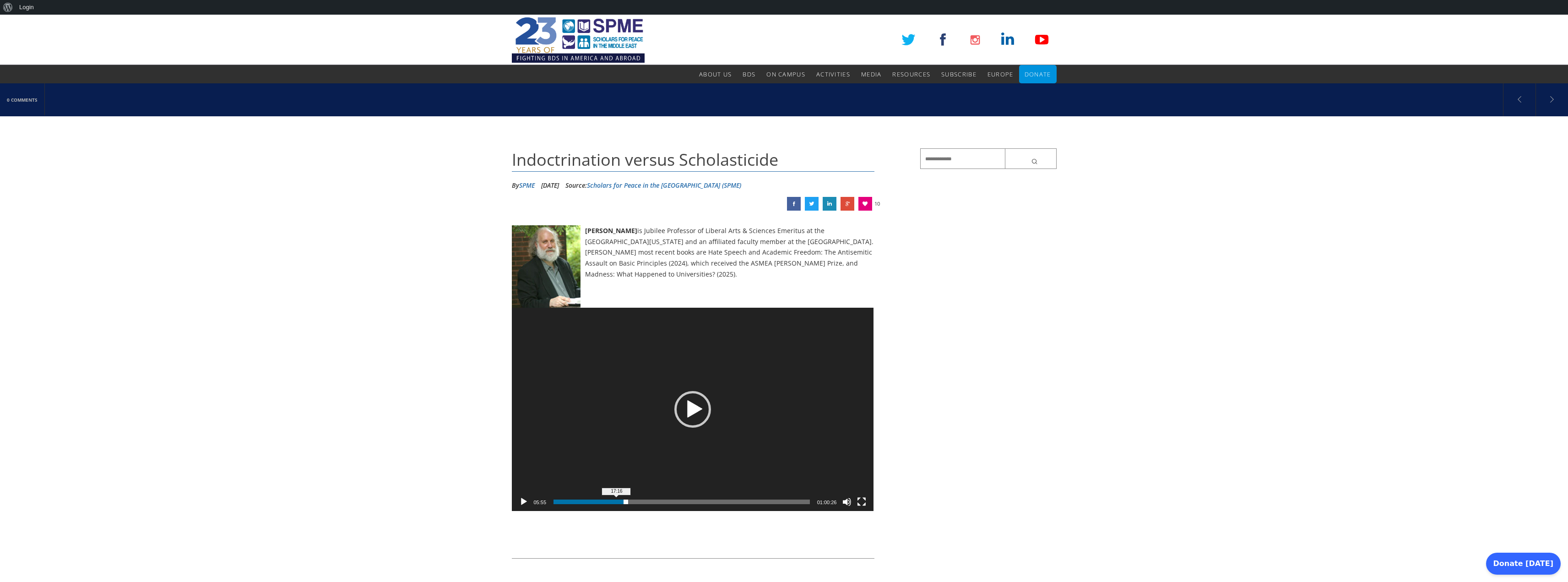
click at [627, 502] on span "17:16" at bounding box center [681, 502] width 256 height 5
drag, startPoint x: 607, startPoint y: 34, endPoint x: 613, endPoint y: 32, distance: 6.3
click at [607, 34] on img at bounding box center [578, 40] width 133 height 51
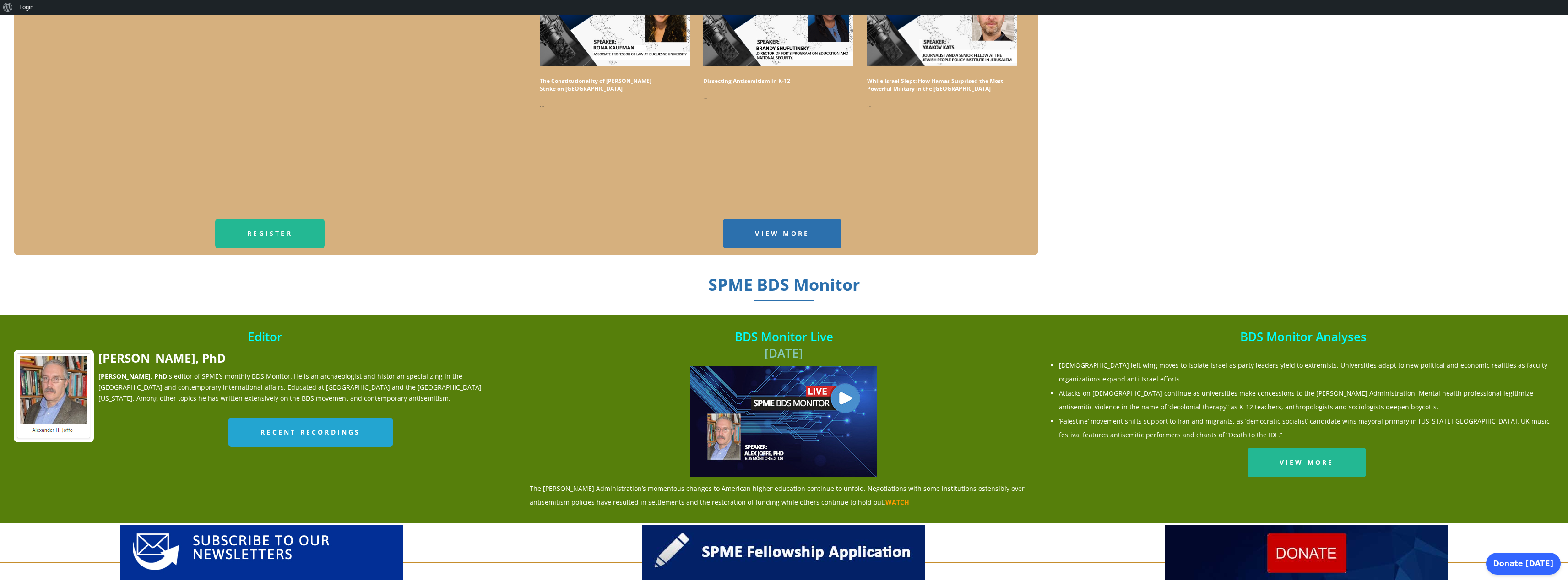
scroll to position [1258, 0]
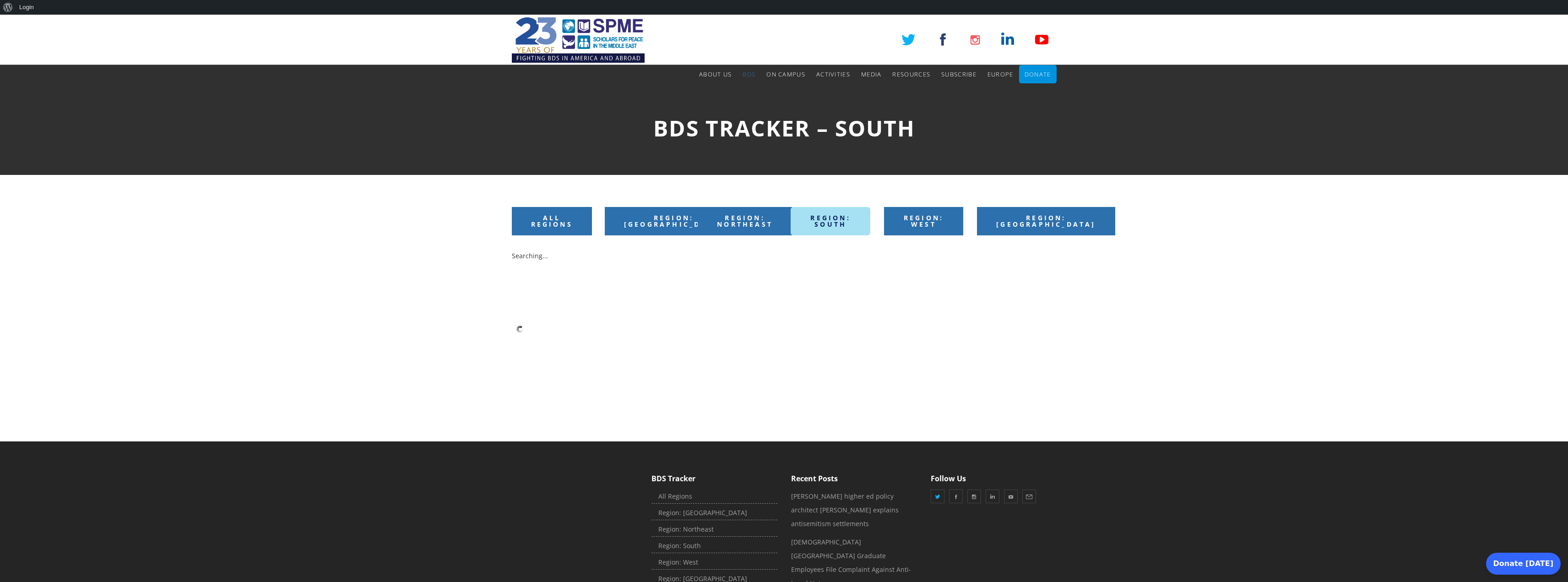
scroll to position [110, 0]
